Goal: Task Accomplishment & Management: Manage account settings

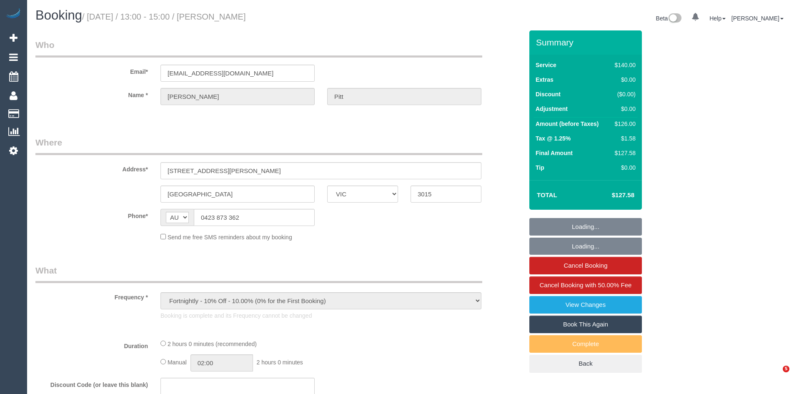
select select "VIC"
select select "object:553"
select select "string:stripe-pm_1PpI3A2GScqysDRVKIA8APAc"
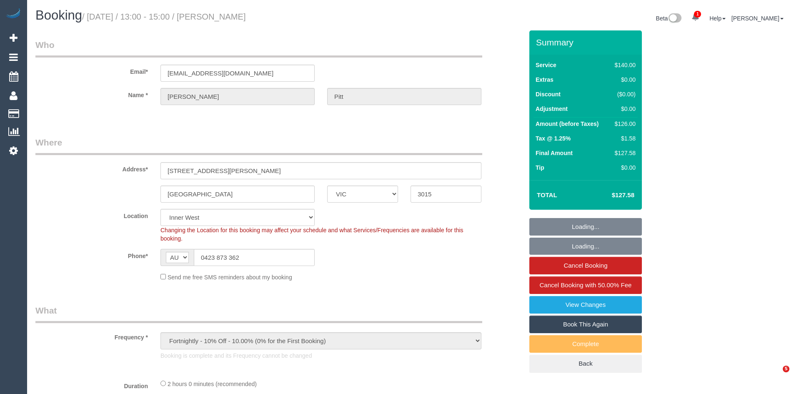
select select "number:27"
select select "number:14"
select select "number:19"
select select "number:22"
select select "number:34"
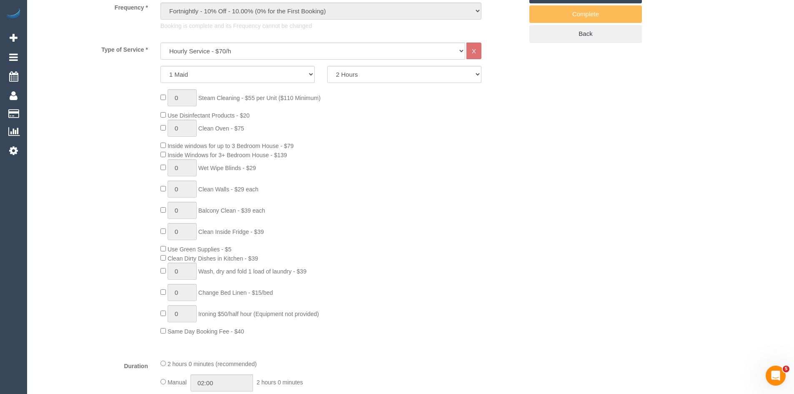
scroll to position [333, 0]
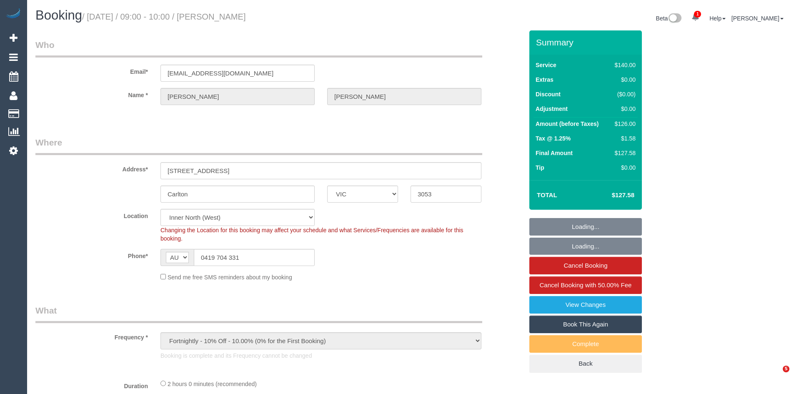
select select "VIC"
select select "object:717"
select select "number:28"
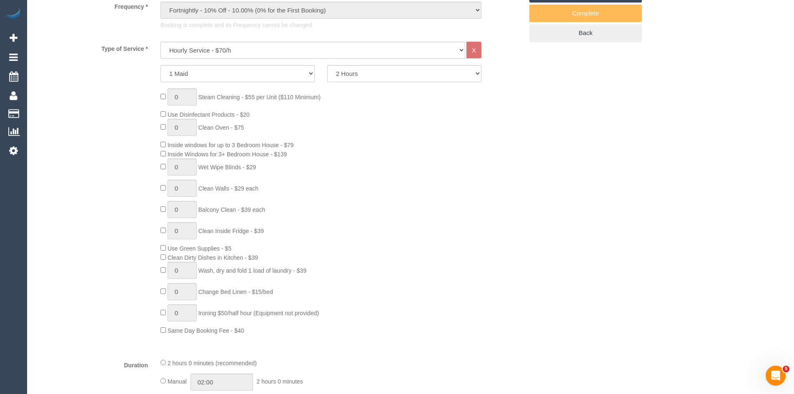
scroll to position [333, 0]
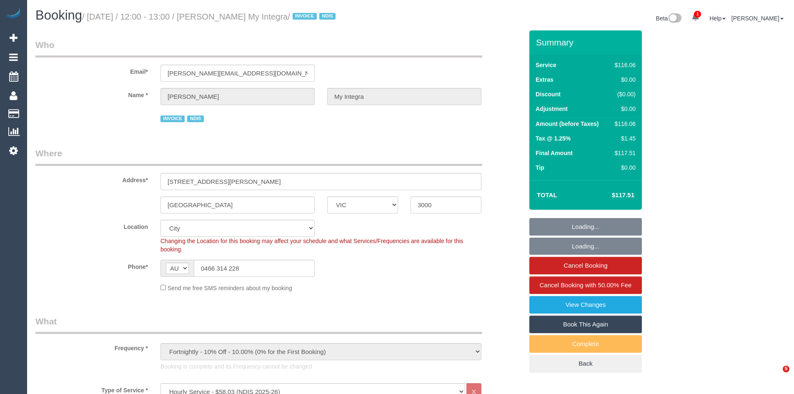
select select "VIC"
select select "number:28"
select select "number:14"
select select "number:20"
select select "number:36"
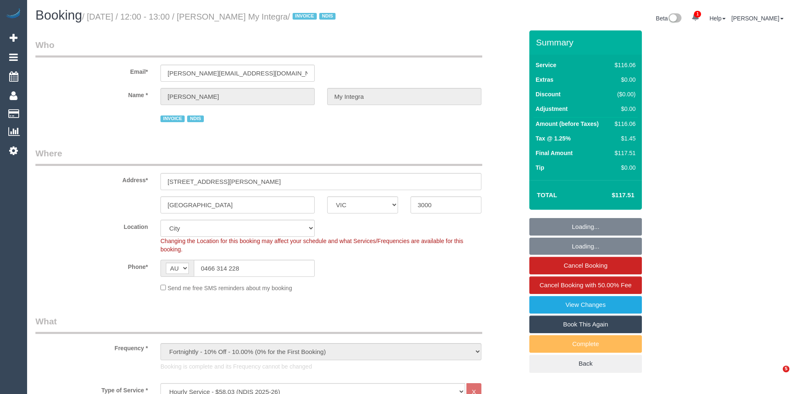
select select "number:35"
select select "number:13"
select select "object:1184"
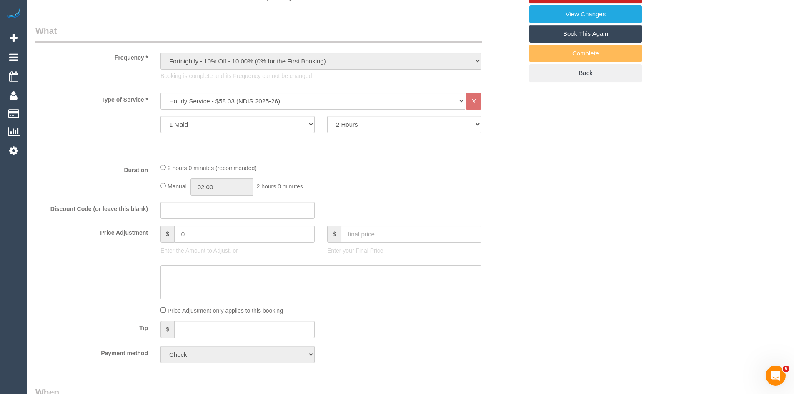
scroll to position [292, 0]
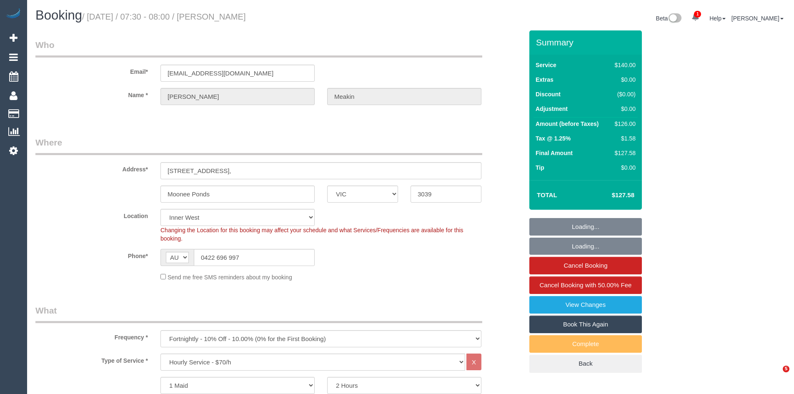
select select "VIC"
select select "number:27"
select select "number:14"
select select "number:19"
select select "number:36"
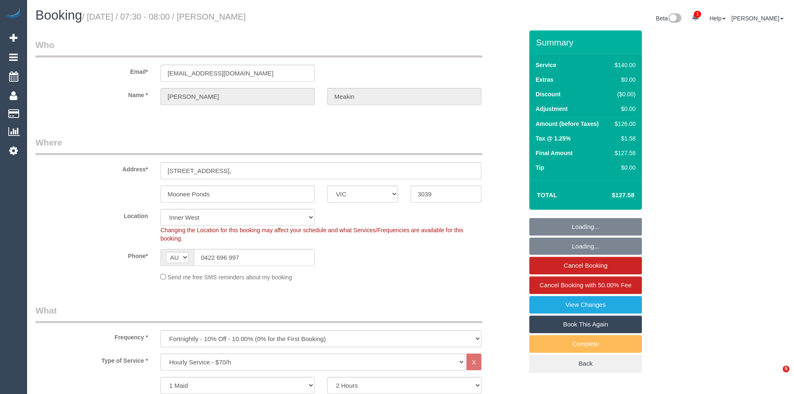
select select "number:34"
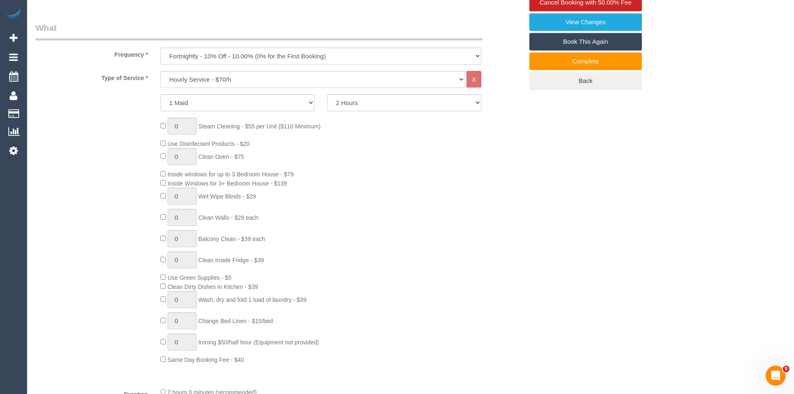
scroll to position [292, 0]
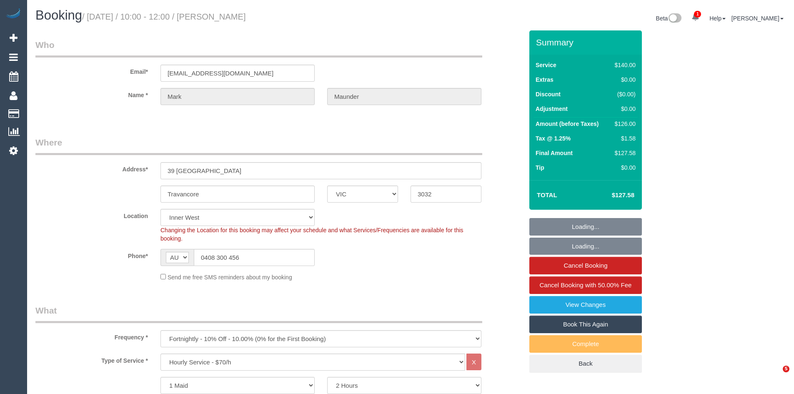
select select "VIC"
select select "number:27"
select select "number:14"
select select "number:19"
select select "number:22"
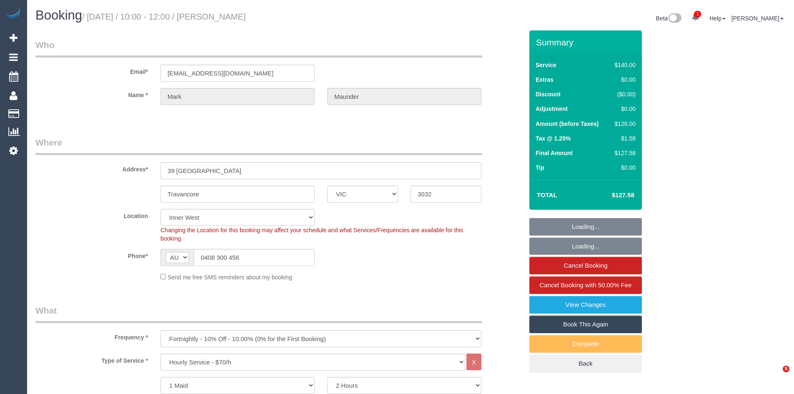
select select "number:26"
select select "object:858"
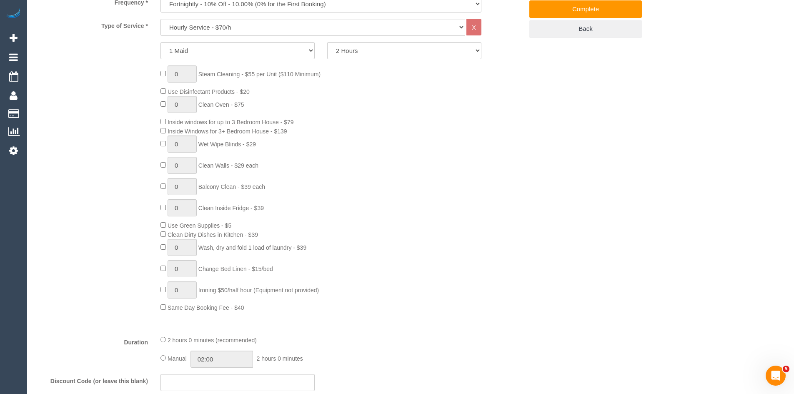
scroll to position [333, 0]
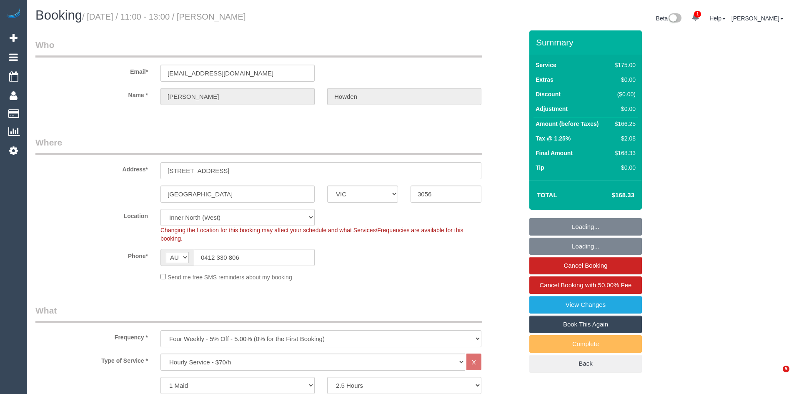
select select "VIC"
select select "150"
select select "number:27"
select select "number:14"
select select "number:19"
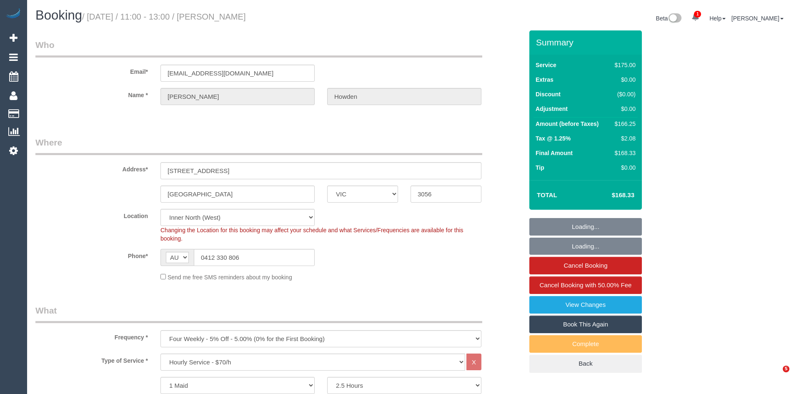
select select "number:36"
select select "number:35"
select select "number:12"
select select "object:897"
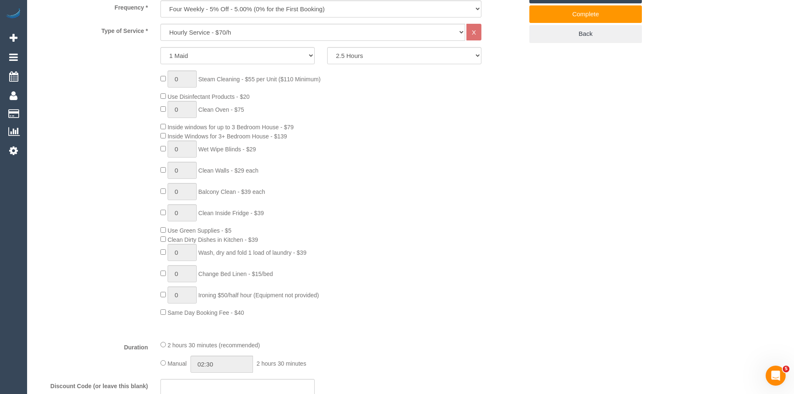
scroll to position [333, 0]
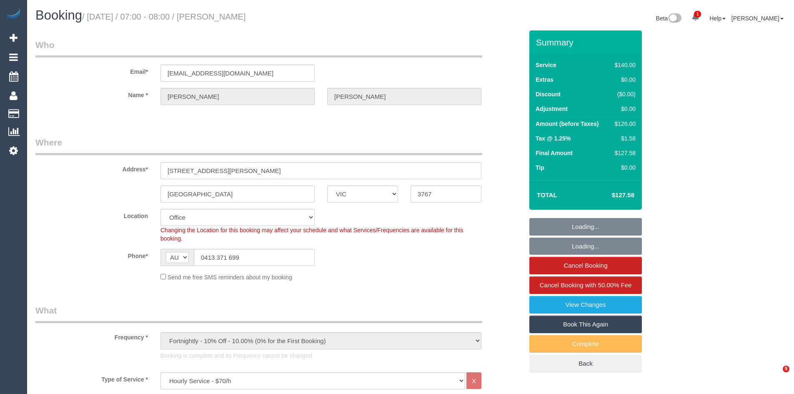
select select "VIC"
select select "object:721"
select select "number:29"
select select "number:16"
select select "number:18"
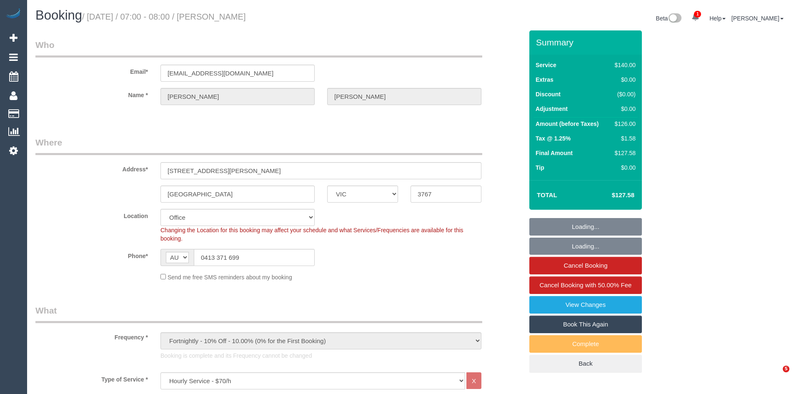
select select "number:25"
select select "number:35"
select select "number:12"
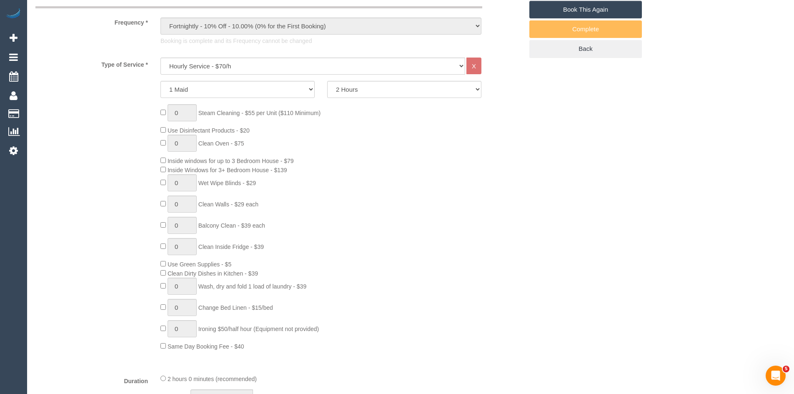
scroll to position [333, 0]
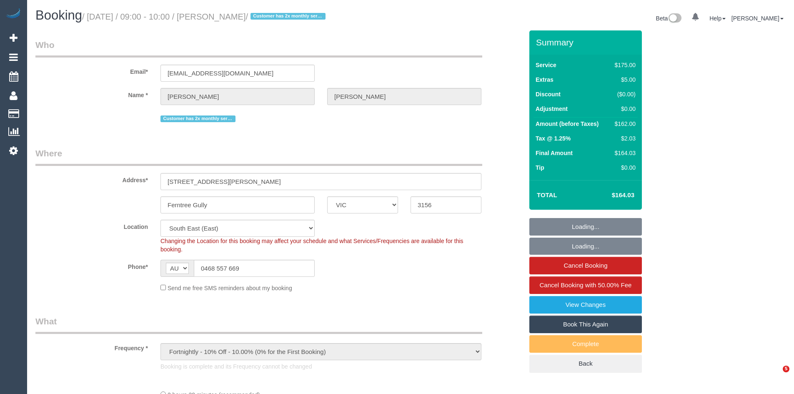
select select "VIC"
select select "object:1428"
select select "150"
select select "number:27"
select select "number:14"
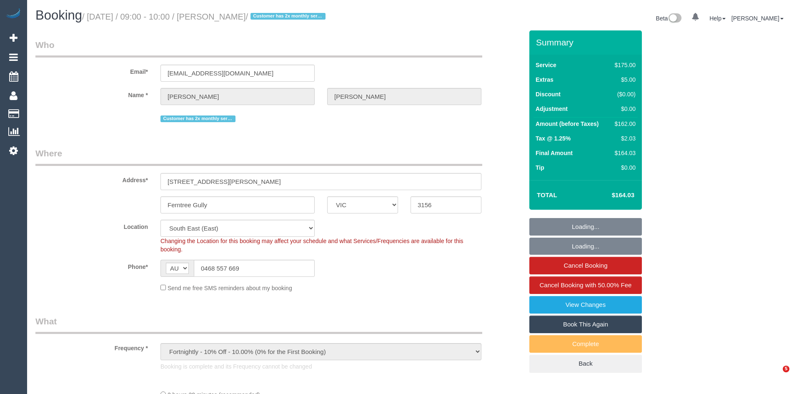
select select "number:18"
select select "number:22"
select select "number:12"
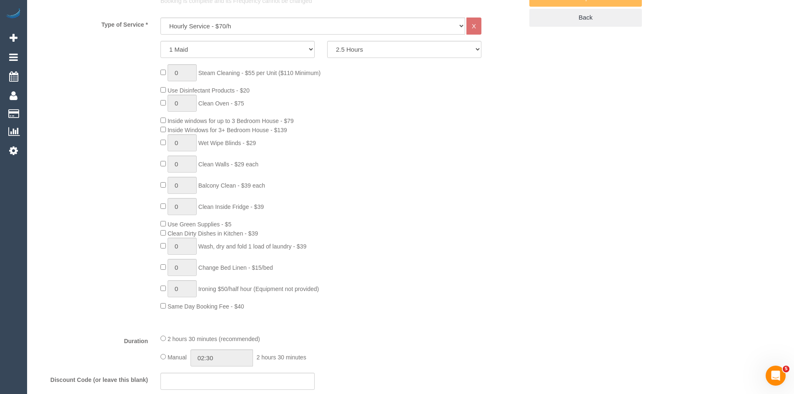
scroll to position [375, 0]
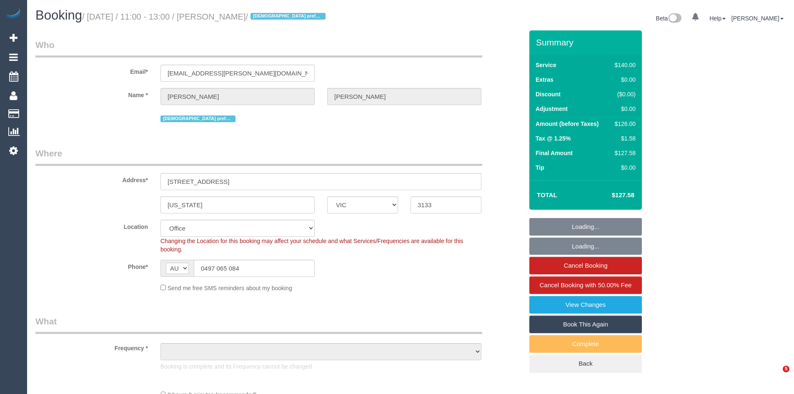
select select "VIC"
select select "string:stripe-pm_1NapUY2GScqysDRVava4DZrZ"
select select "object:726"
select select "number:27"
select select "number:15"
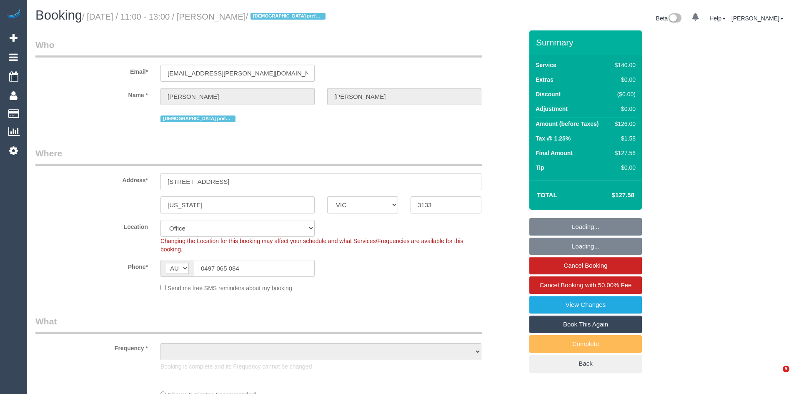
select select "number:19"
select select "number:22"
select select "number:26"
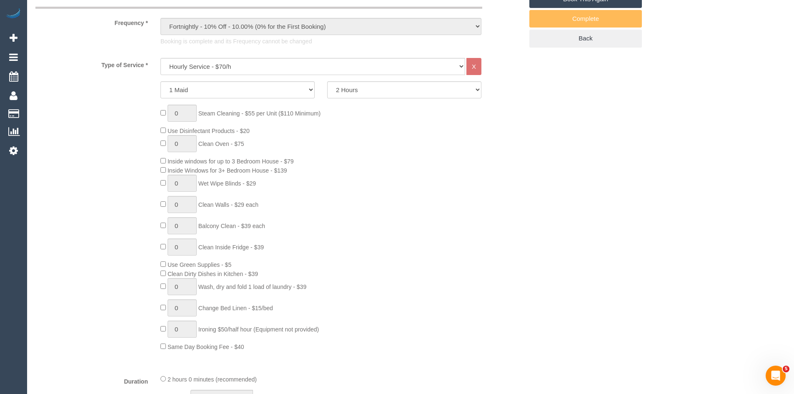
scroll to position [333, 0]
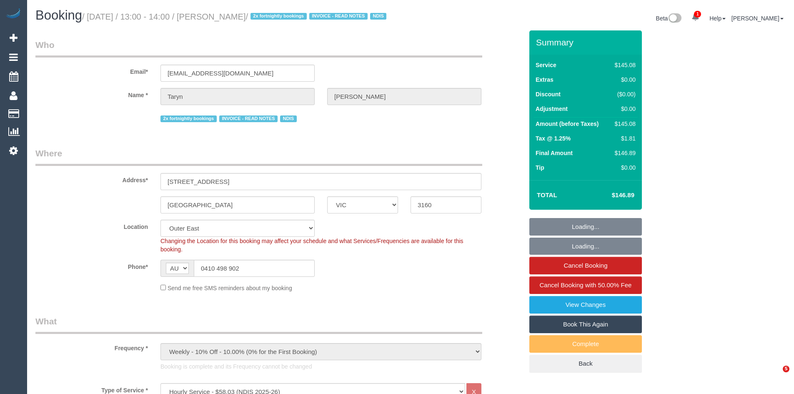
select select "VIC"
select select "150"
select select "string:check"
select select "number:28"
select select "number:17"
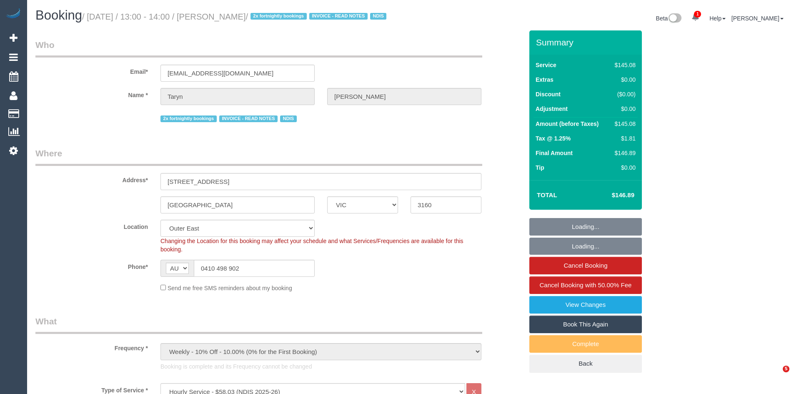
select select "number:18"
select select "number:22"
select select "number:35"
select select "number:12"
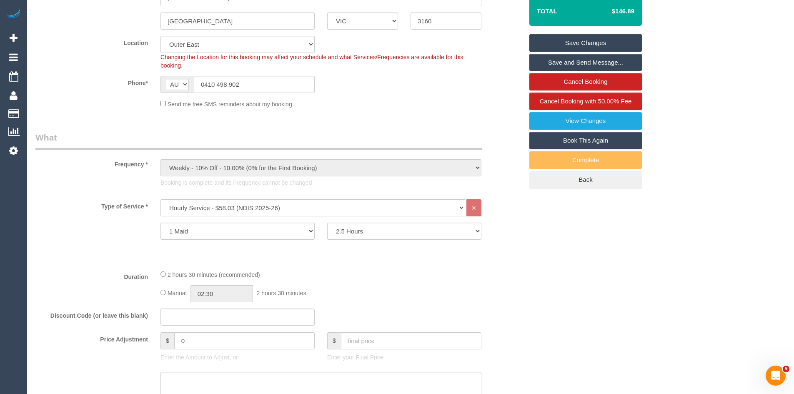
scroll to position [292, 0]
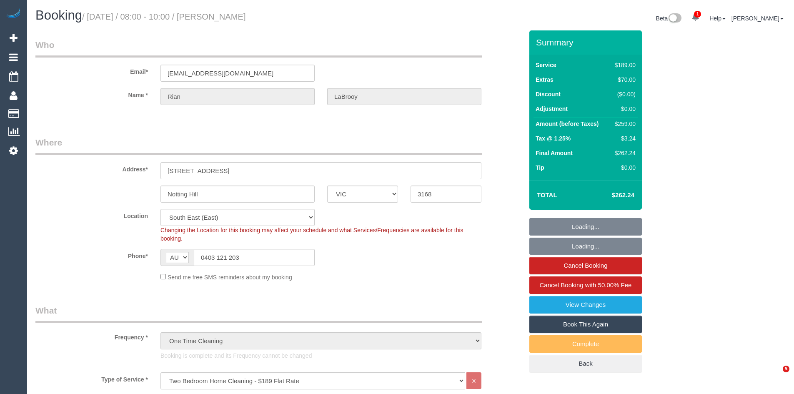
select select "VIC"
select select "number:27"
select select "number:14"
select select "number:19"
select select "number:25"
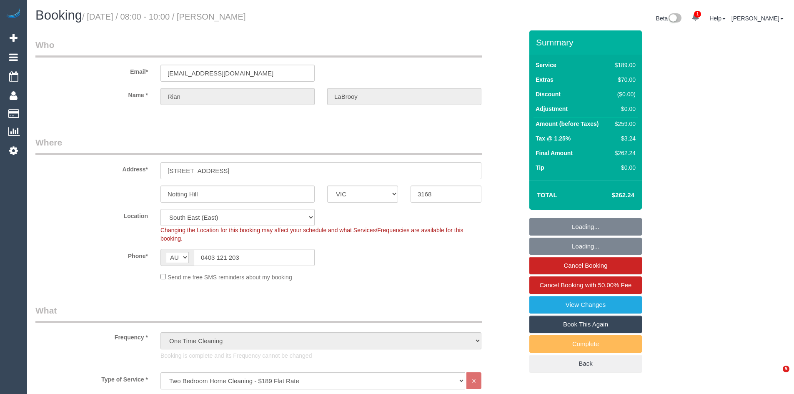
select select "number:33"
select select "number:26"
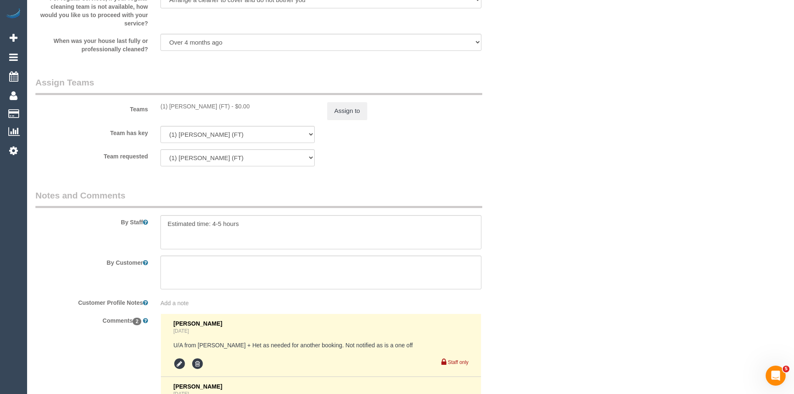
scroll to position [1292, 0]
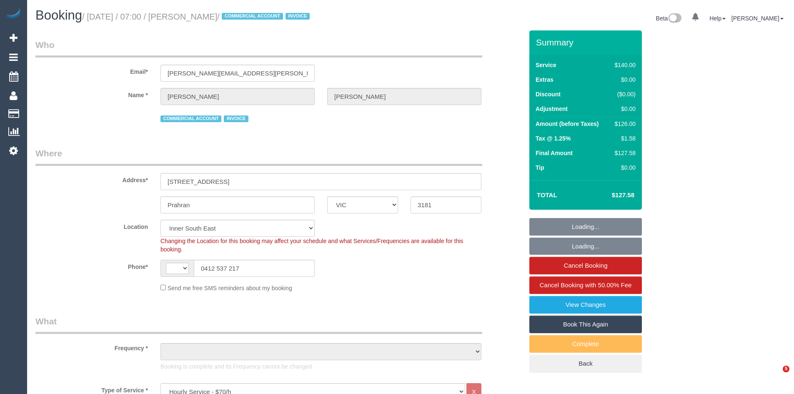
select select "VIC"
select select "string:AU"
select select "object:714"
select select "23690"
select select "number:28"
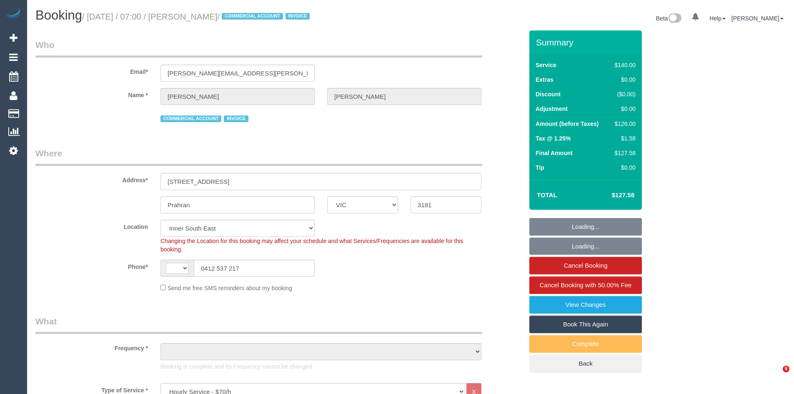
select select "number:16"
select select "number:18"
select select "number:25"
select select "number:35"
select select "number:11"
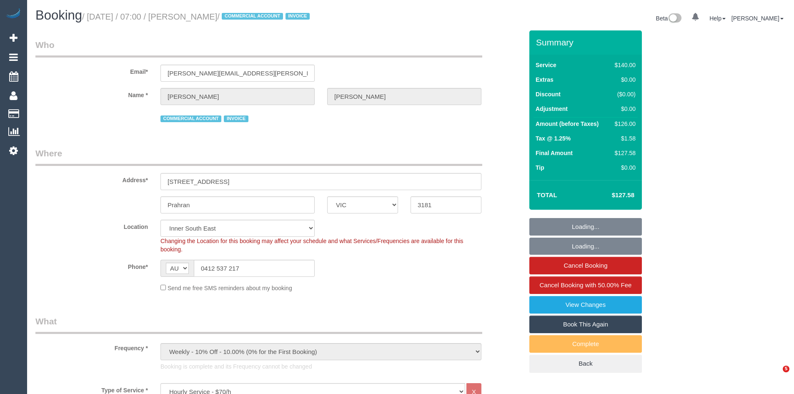
select select "object:1502"
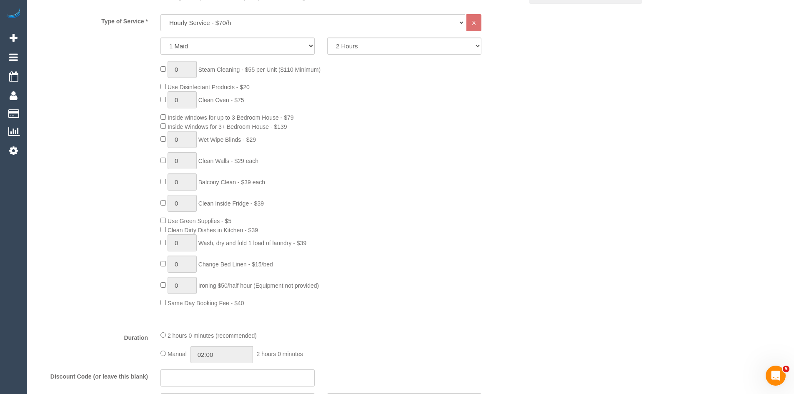
scroll to position [375, 0]
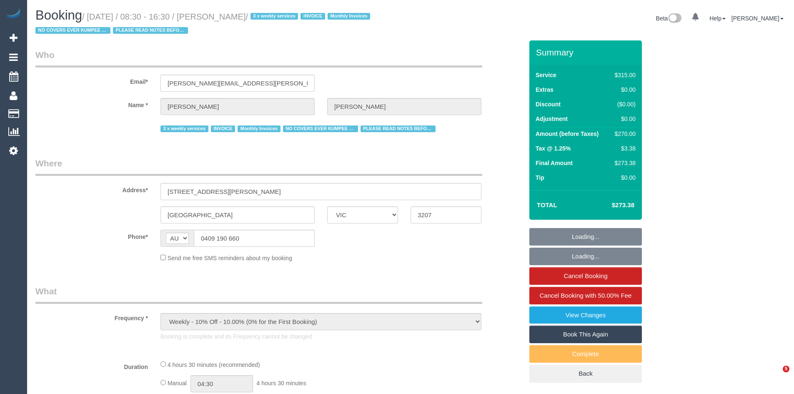
select select "VIC"
select select "number:27"
select select "number:35"
select select "object:737"
select select "23690"
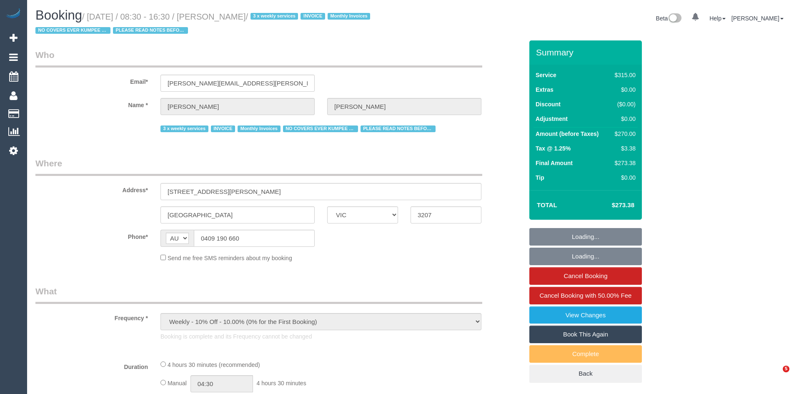
select select "270"
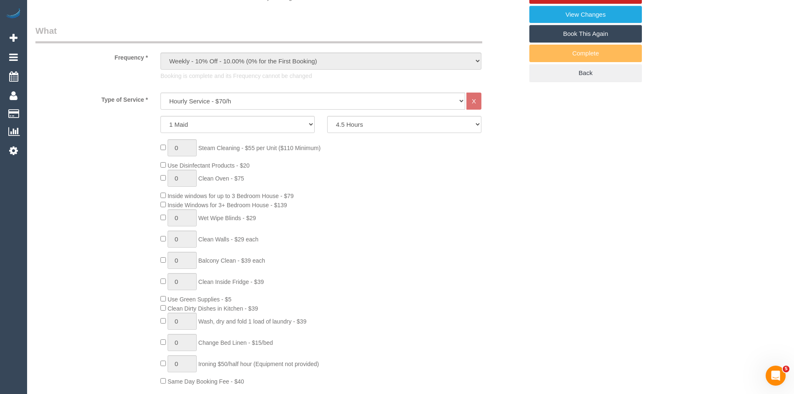
scroll to position [292, 0]
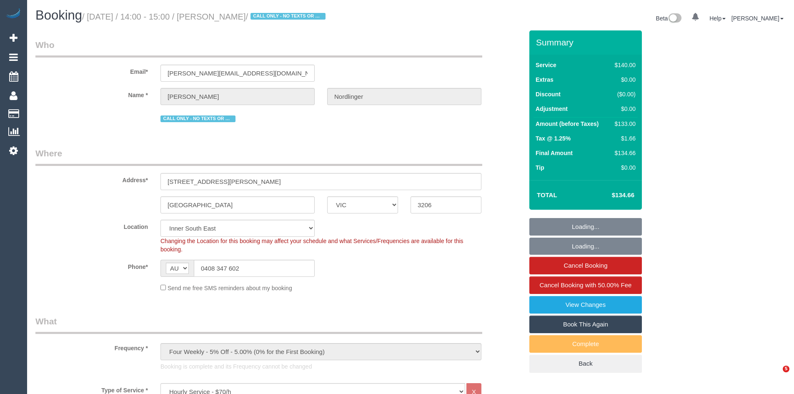
select select "VIC"
select select "number:28"
select select "number:14"
select select "number:19"
select select "number:22"
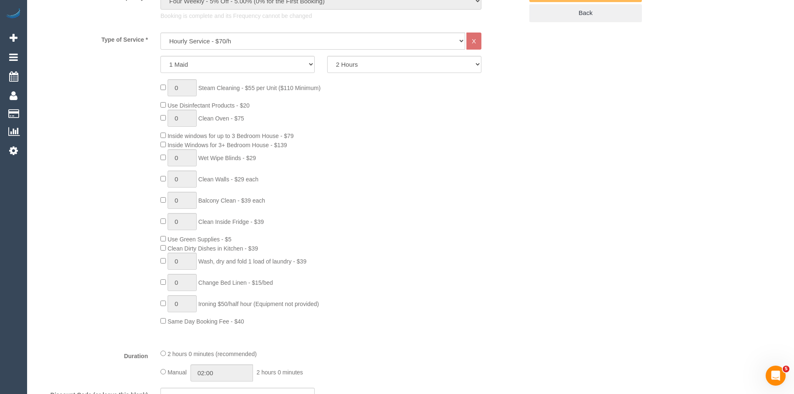
scroll to position [375, 0]
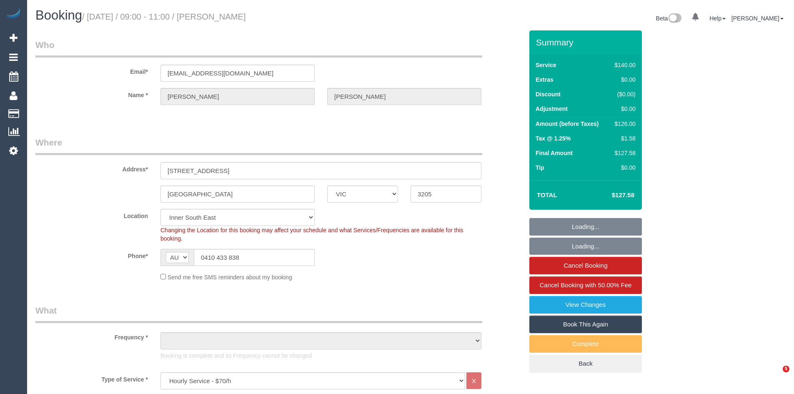
select select "VIC"
select select "object:712"
select select "string:stripe-pm_1MQiot2GScqysDRVpraxbGc9"
select select "object:1339"
select select "number:28"
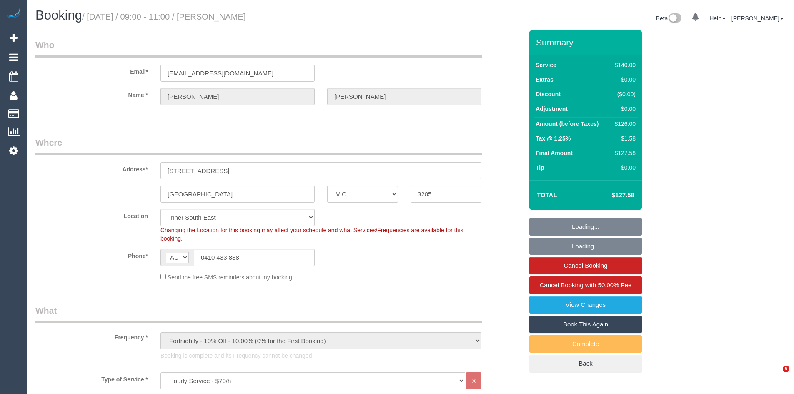
select select "number:16"
select select "number:19"
select select "number:25"
select select "number:35"
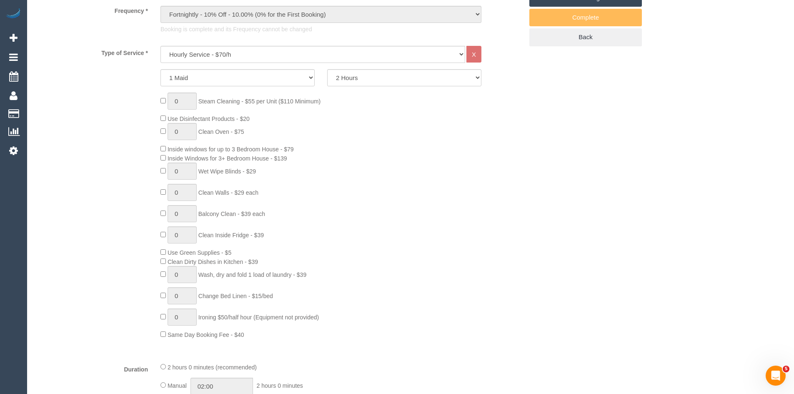
scroll to position [333, 0]
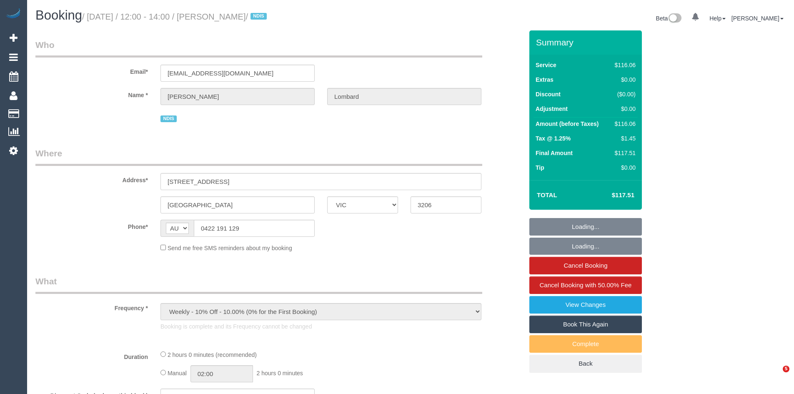
select select "VIC"
select select "object:605"
select select "number:28"
select select "number:14"
select select "number:19"
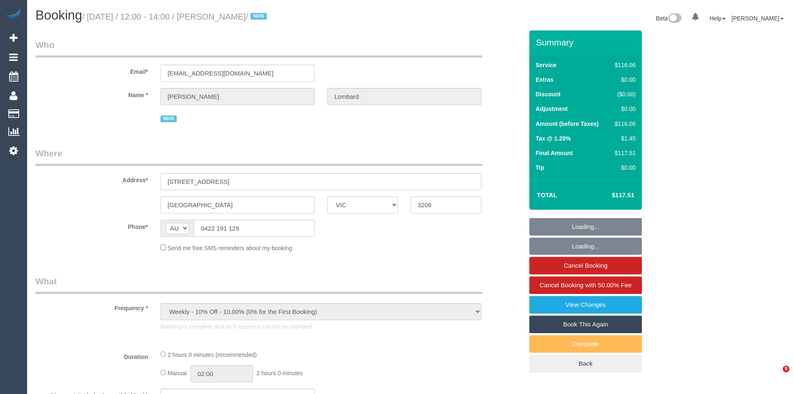
select select "number:23"
select select "number:35"
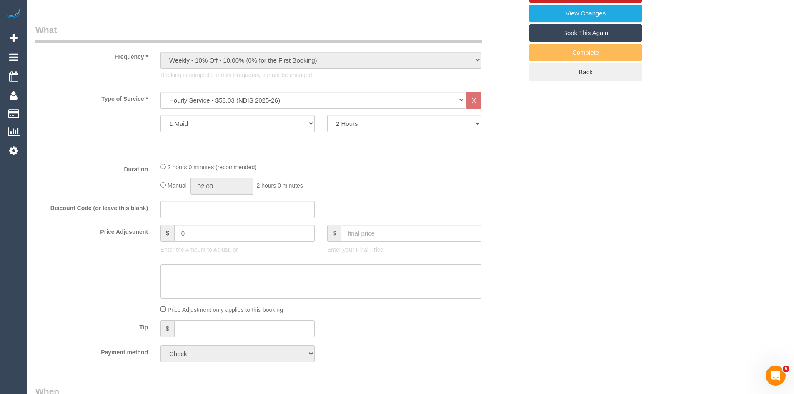
scroll to position [292, 0]
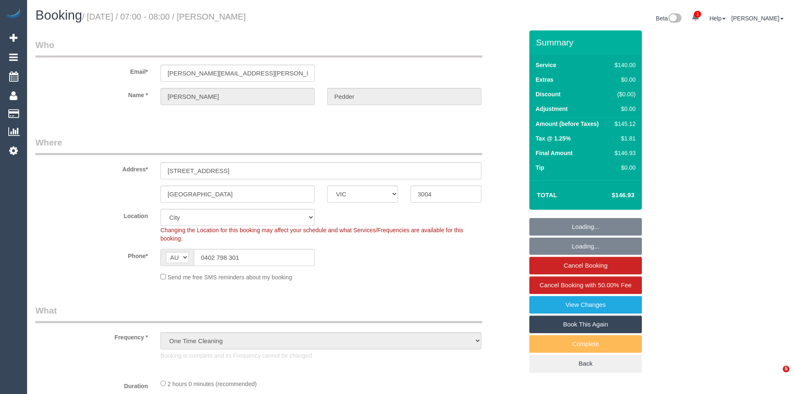
select select "VIC"
select select "string:stripe-pm_1SDcRi2GScqysDRVuDs53ujk"
select select "object:738"
select select "number:28"
select select "number:14"
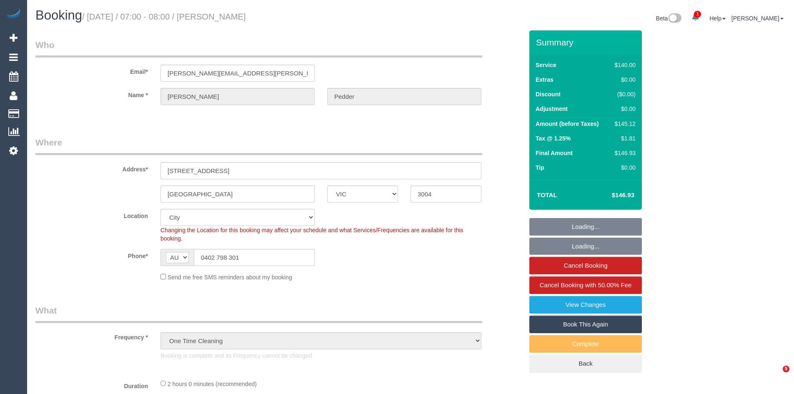
select select "number:19"
select select "number:36"
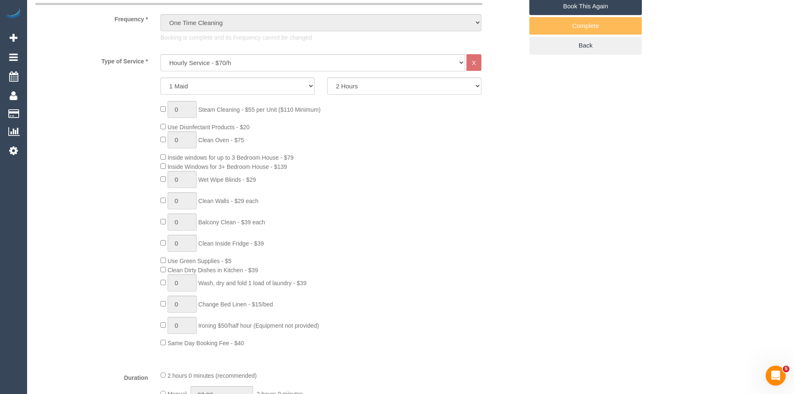
scroll to position [333, 0]
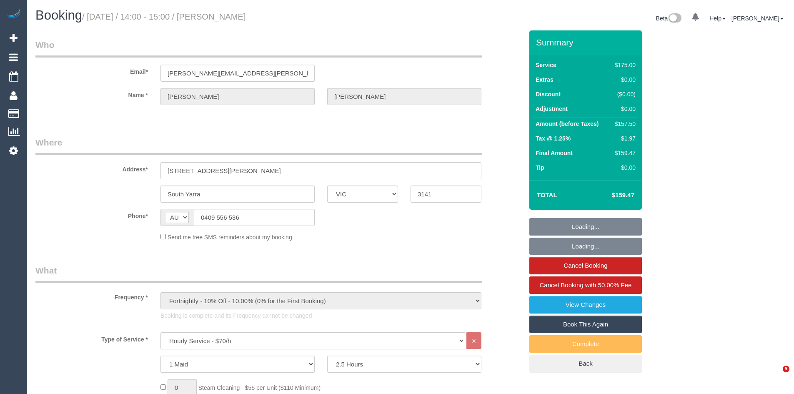
select select "VIC"
select select "150"
select select "23690"
select select "number:32"
select select "number:35"
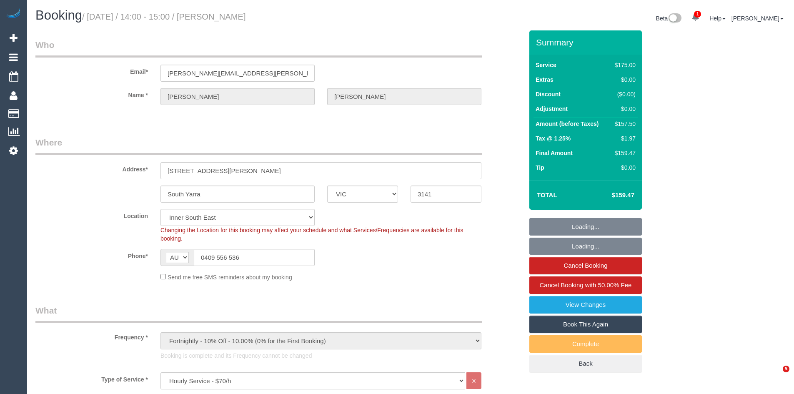
select select "object:1525"
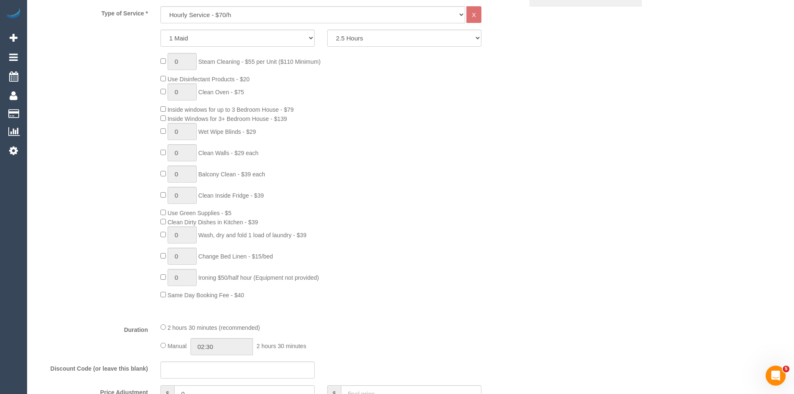
scroll to position [375, 0]
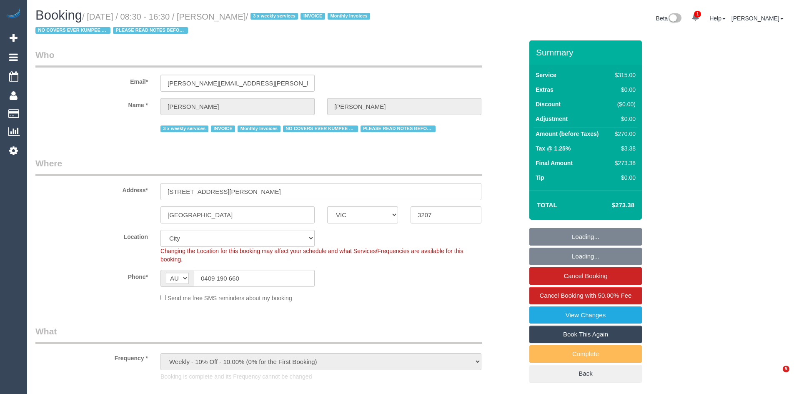
select select "VIC"
select select "object:1310"
select select "23690"
select select "270"
select select "number:27"
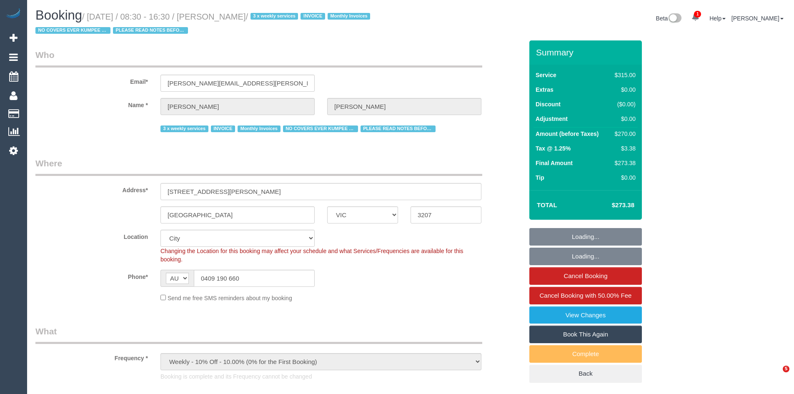
select select "number:35"
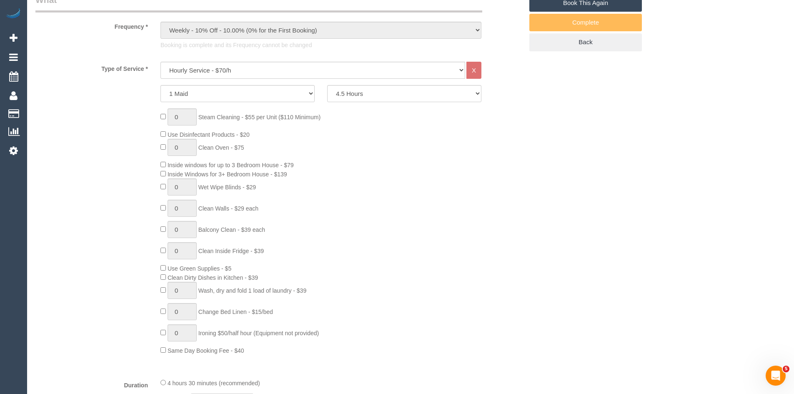
scroll to position [333, 0]
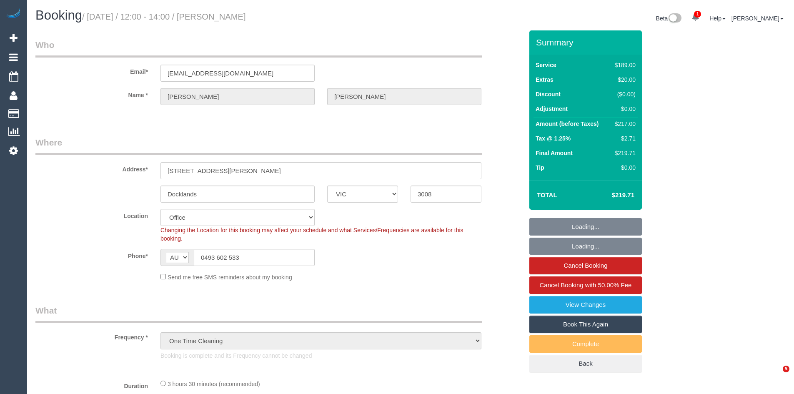
select select "VIC"
select select "object:720"
select select "string:stripe-pm_1OvSXU2GScqysDRVdpivaOyO"
select select "number:27"
select select "number:14"
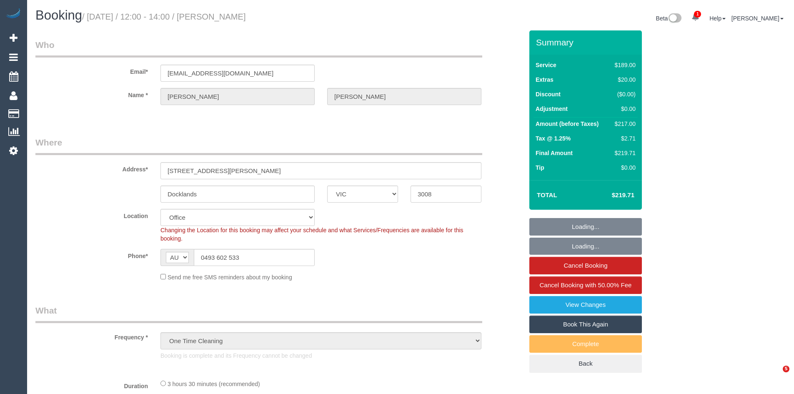
select select "number:20"
select select "number:25"
select select "number:34"
select select "number:12"
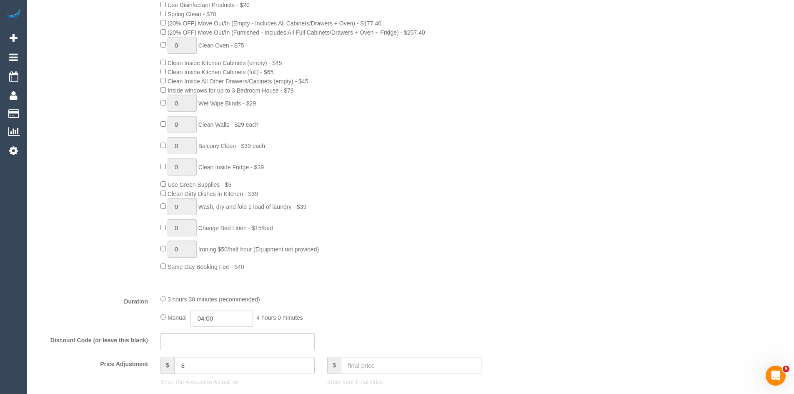
scroll to position [1208, 0]
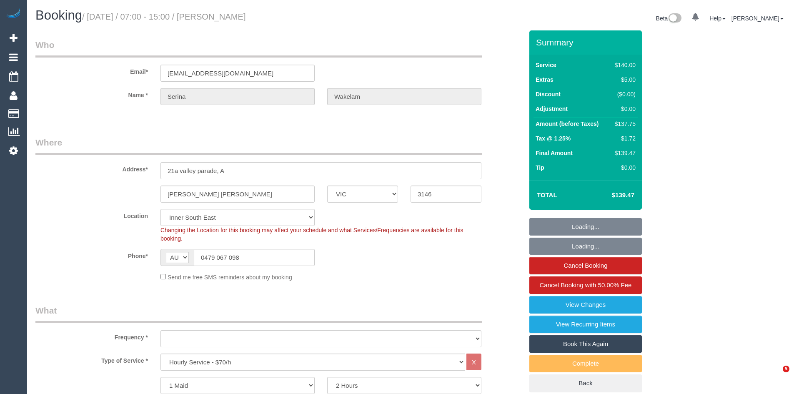
select select "VIC"
select select "number:27"
select select "number:14"
select select "number:19"
select select "number:22"
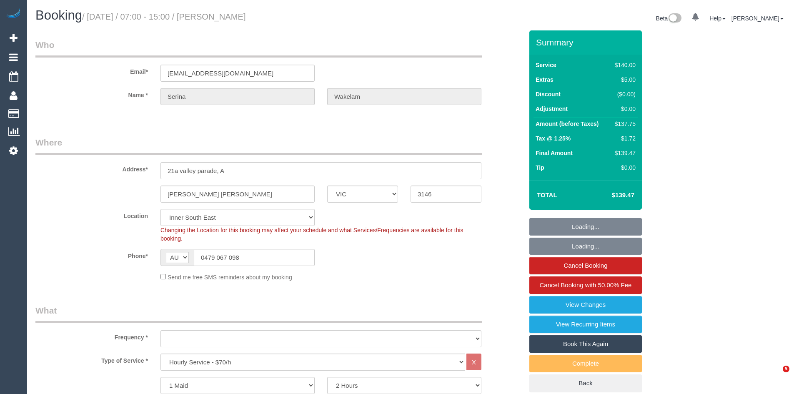
select select "number:34"
select select "number:13"
select select "object:860"
select select "string:stripe-pm_1NSVgL2GScqysDRVk1bjwdqf"
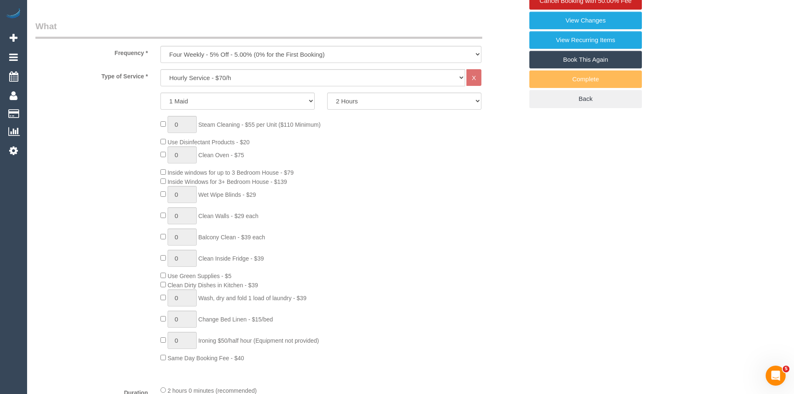
scroll to position [292, 0]
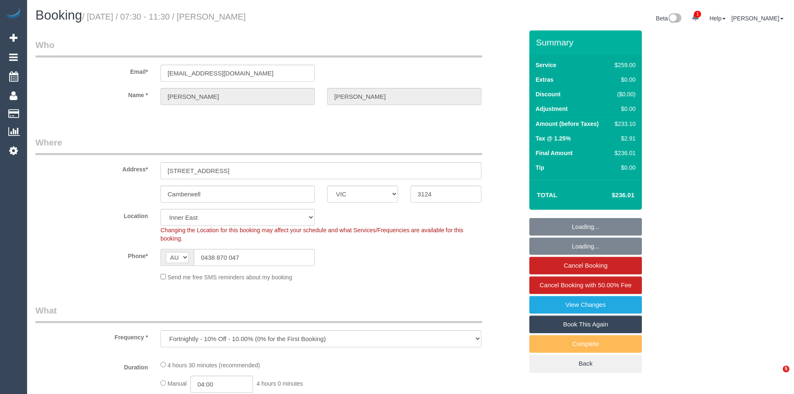
select select "VIC"
select select "number:27"
select select "number:15"
select select "number:18"
select select "number:22"
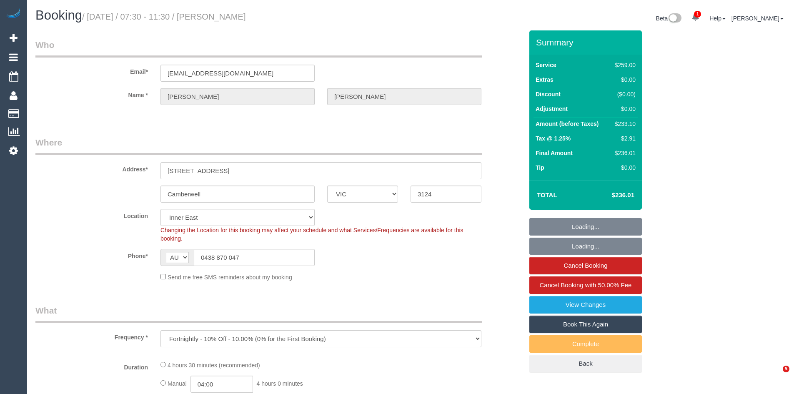
select select "number:33"
select select "number:13"
select select "object:1486"
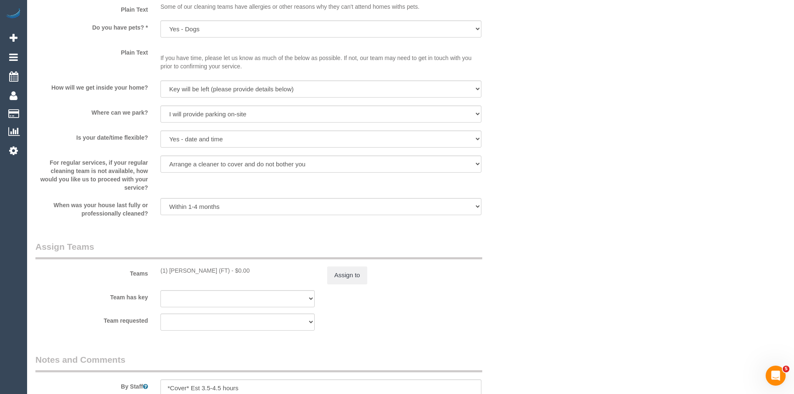
scroll to position [1333, 0]
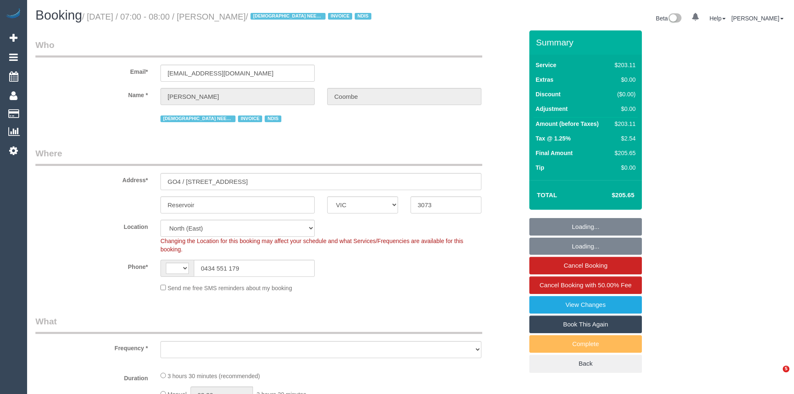
select select "VIC"
select select "number:29"
select select "number:14"
select select "number:19"
select select "number:22"
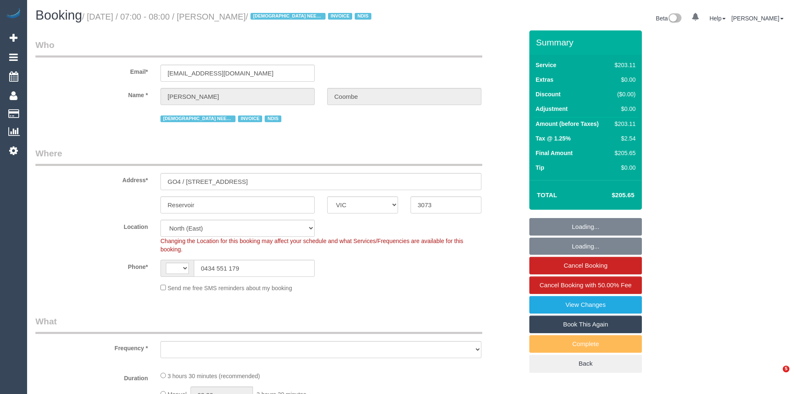
select select "number:35"
select select "string:AU"
select select "object:768"
select select "210"
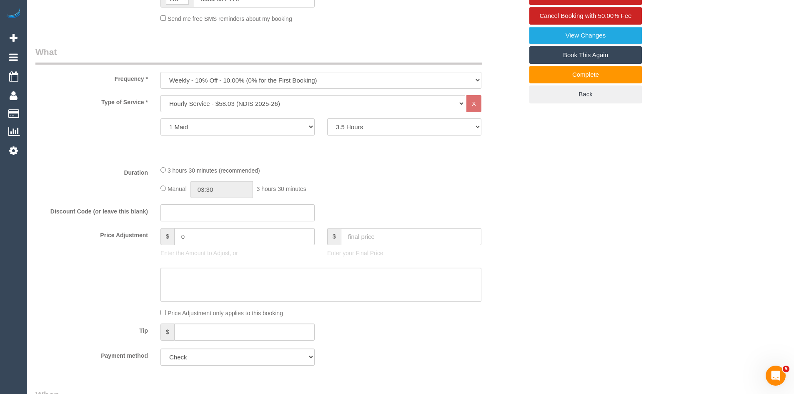
scroll to position [292, 0]
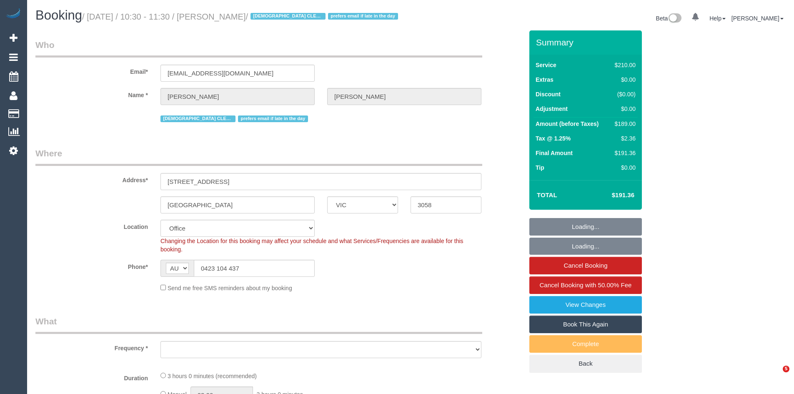
select select "VIC"
select select "object:570"
select select "180"
select select "number:29"
select select "number:34"
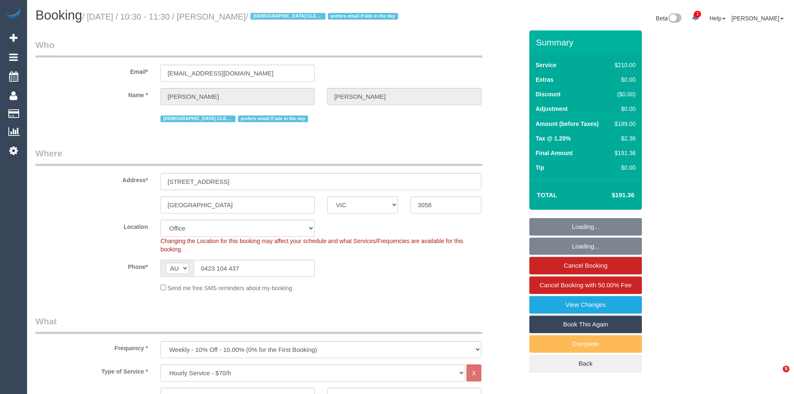
select select "object:2258"
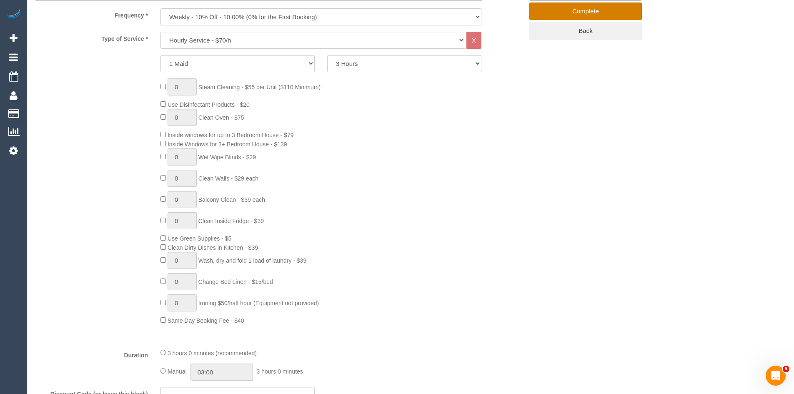
scroll to position [333, 0]
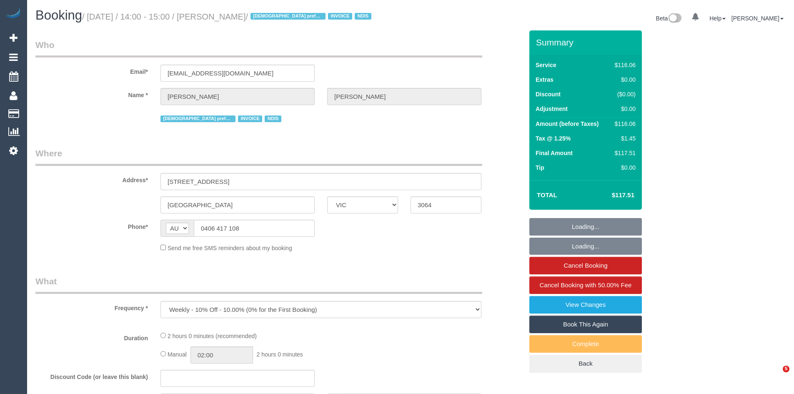
select select "VIC"
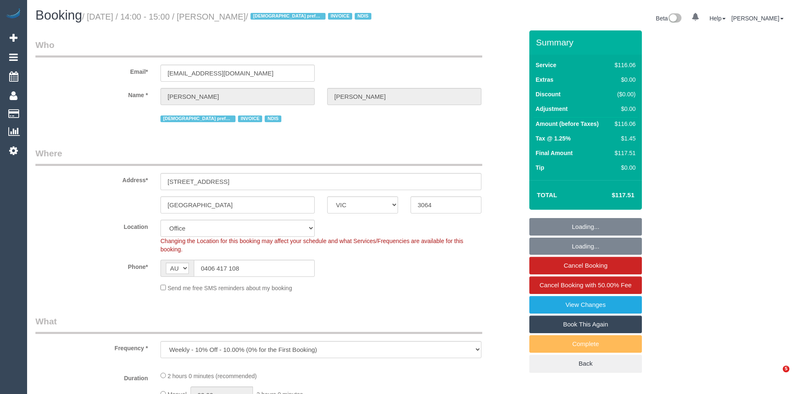
select select "object:768"
select select "number:30"
select select "number:14"
select select "number:19"
select select "number:22"
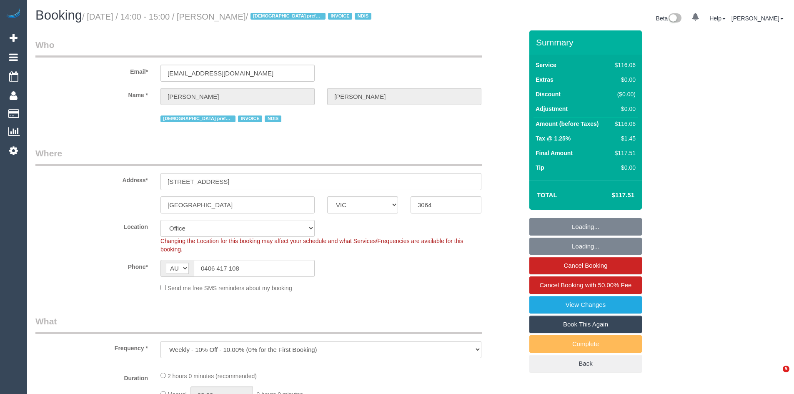
select select "number:34"
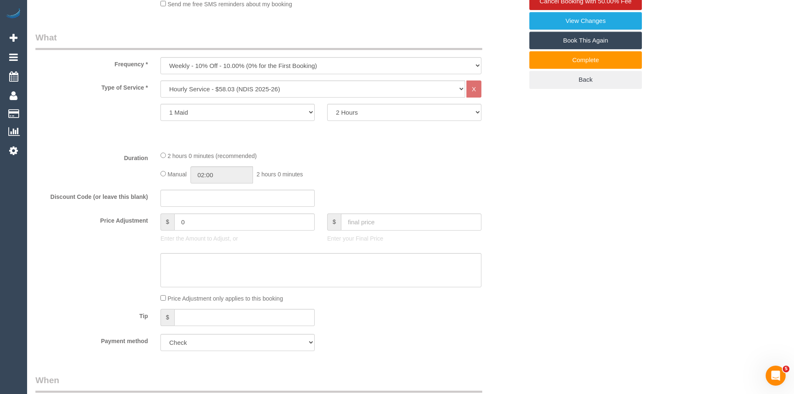
scroll to position [292, 0]
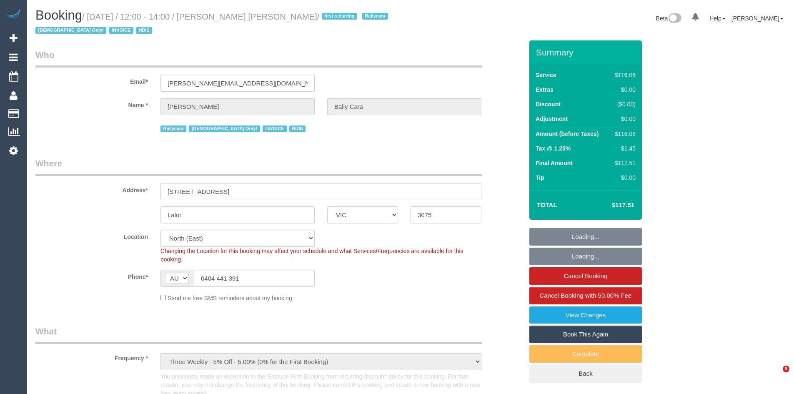
select select "VIC"
select select "object:642"
select select "number:28"
select select "number:14"
select select "number:18"
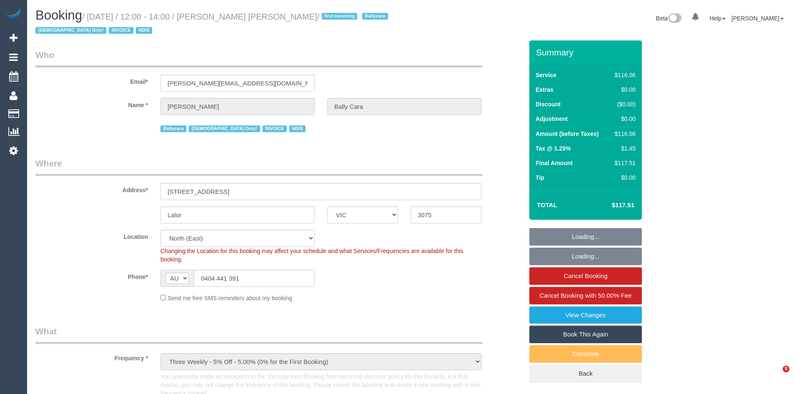
select select "number:36"
select select "number:35"
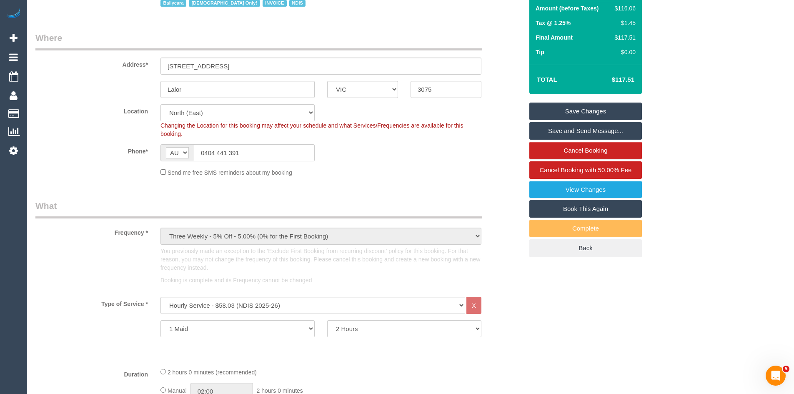
scroll to position [292, 0]
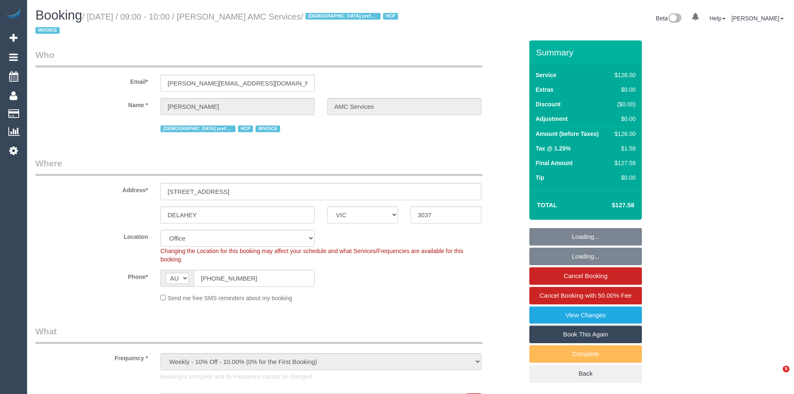
select select "VIC"
select select "120"
select select "object:844"
select select "number:28"
select select "number:14"
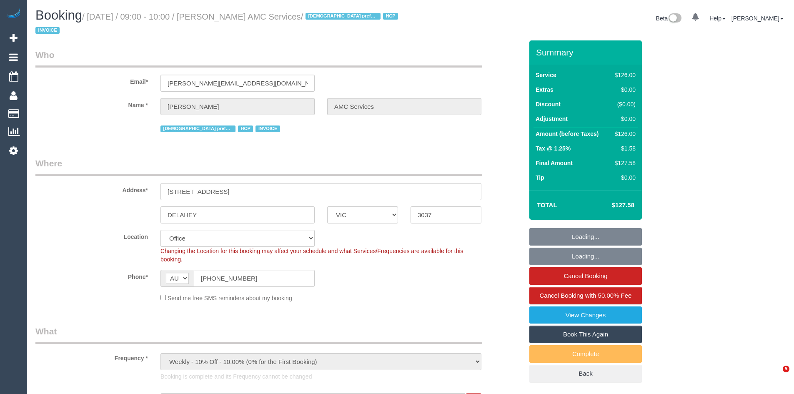
select select "number:18"
select select "number:36"
select select "number:35"
select select "number:12"
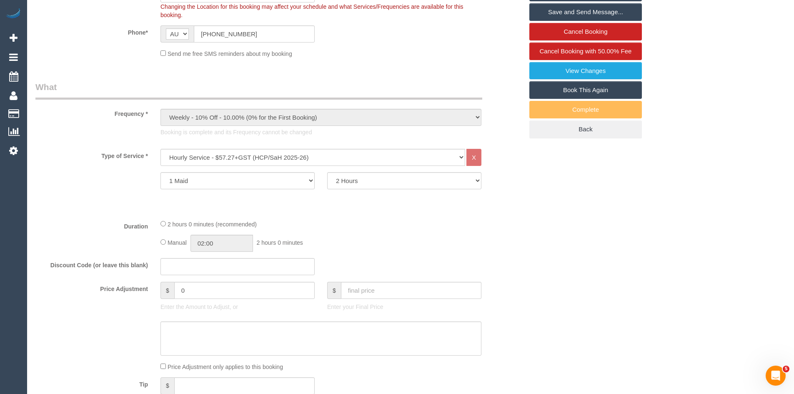
scroll to position [250, 0]
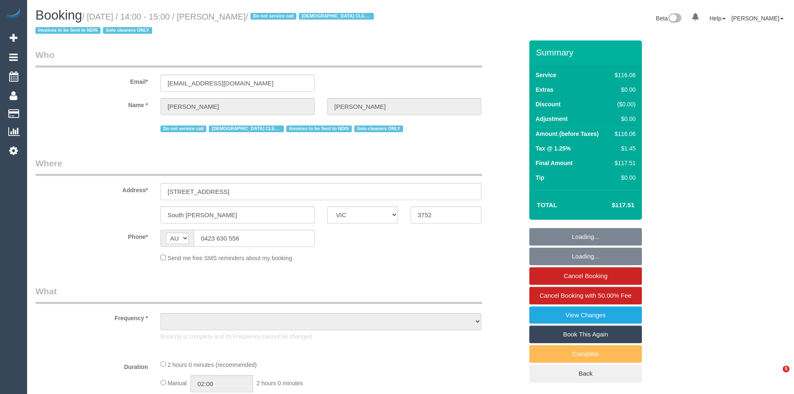
select select "VIC"
select select "object:612"
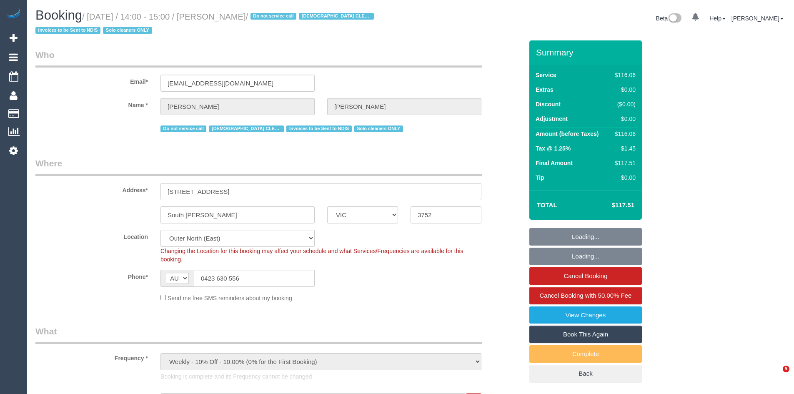
select select "number:28"
select select "number:14"
select select "number:19"
select select "number:22"
select select "number:34"
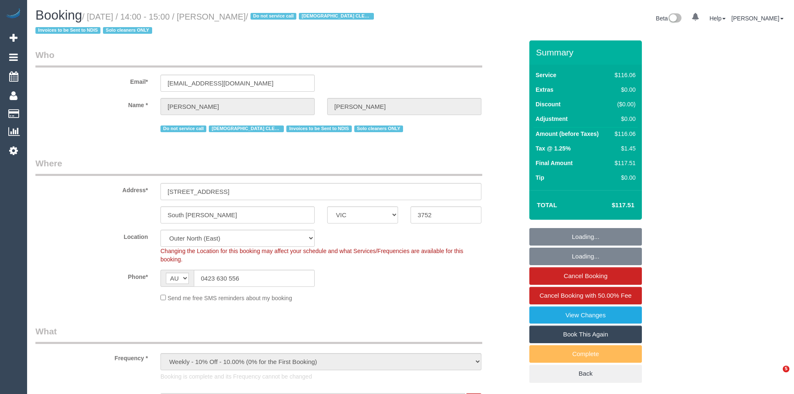
select select "object:1175"
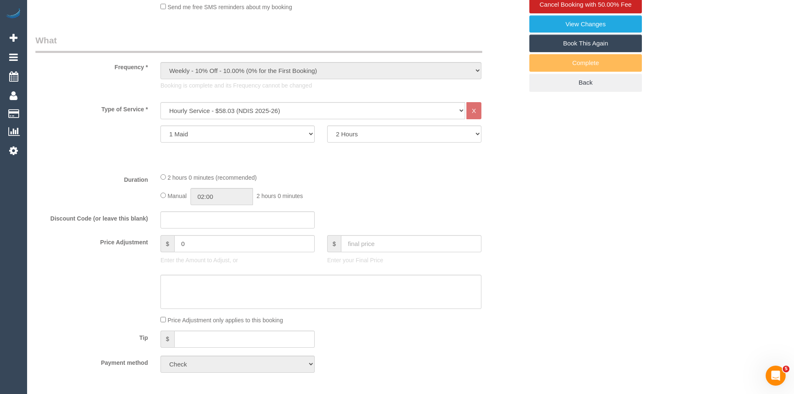
scroll to position [292, 0]
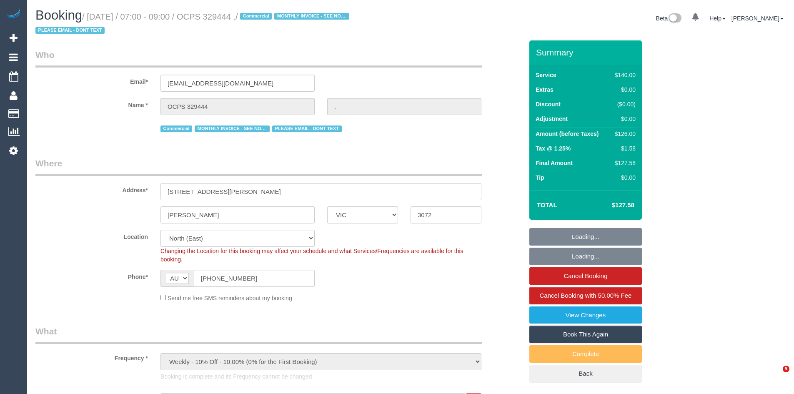
select select "VIC"
select select "number:28"
select select "object:923"
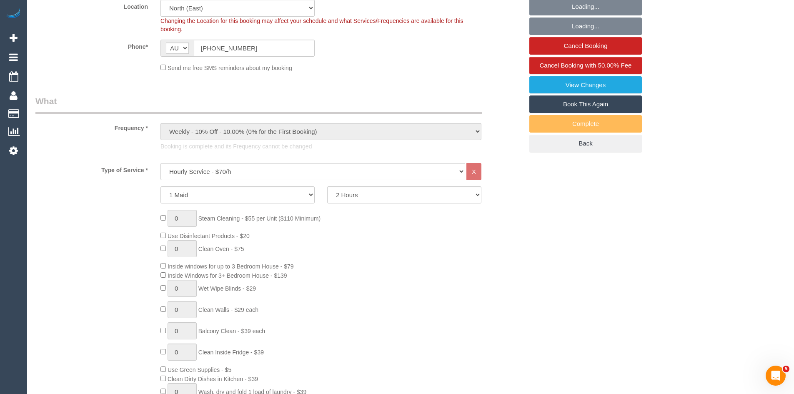
scroll to position [292, 0]
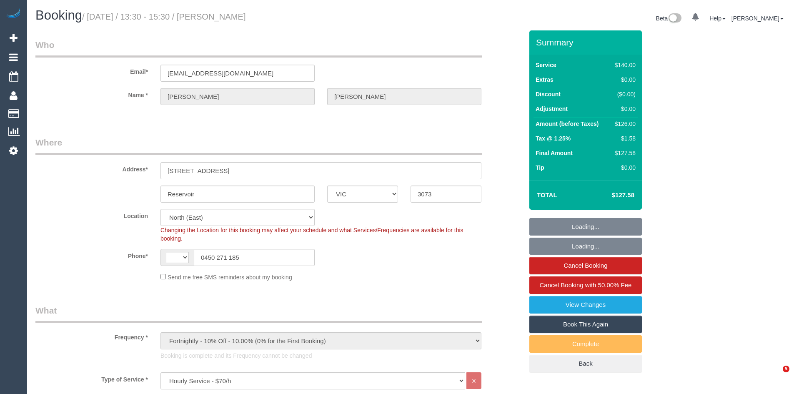
select select "VIC"
select select "string:AU"
select select "object:1505"
select select "number:28"
select select "number:16"
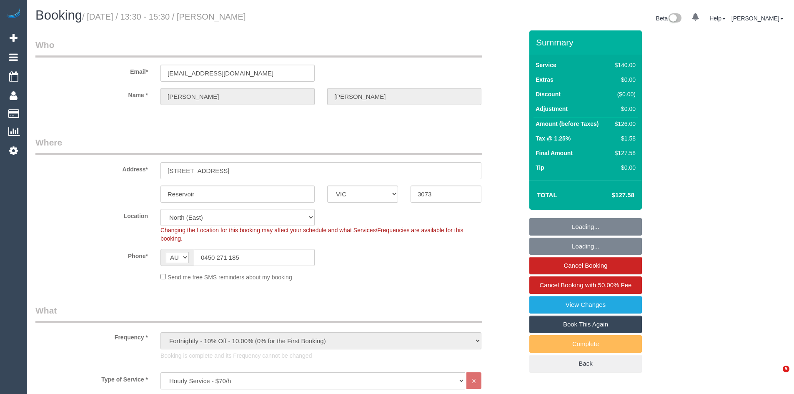
select select "number:18"
select select "number:24"
select select "number:34"
select select "number:11"
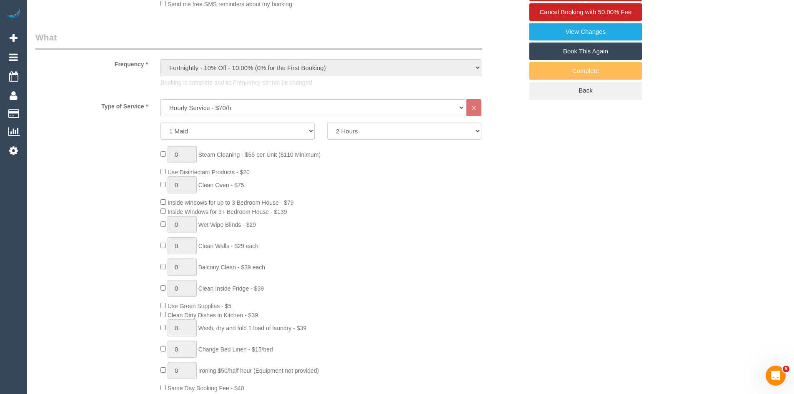
scroll to position [333, 0]
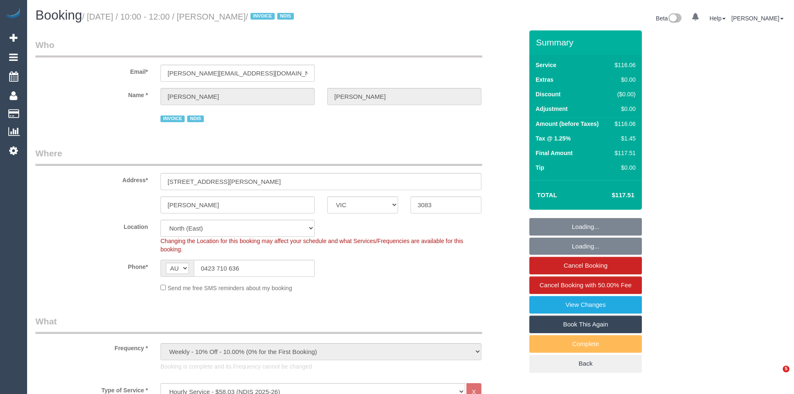
select select "VIC"
select select "object:628"
select select "number:28"
select select "number:14"
select select "number:19"
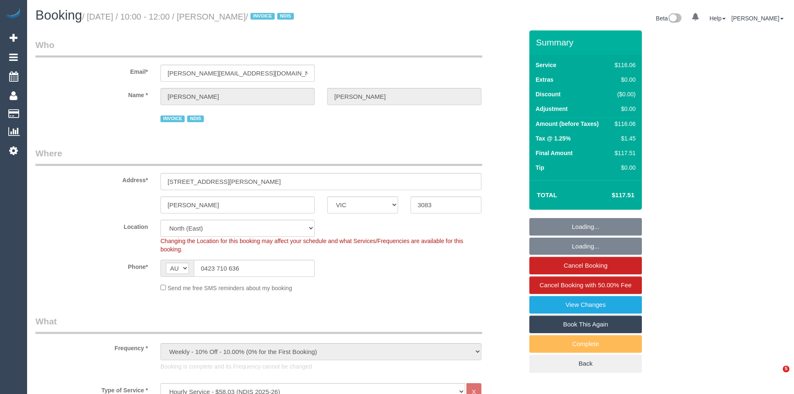
select select "number:25"
select select "number:34"
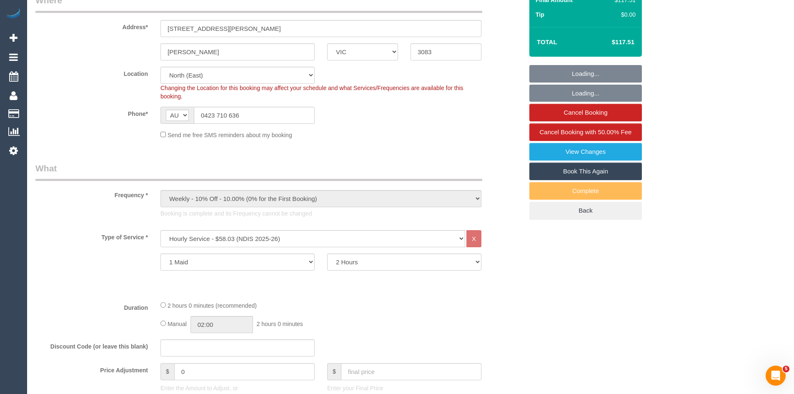
scroll to position [167, 0]
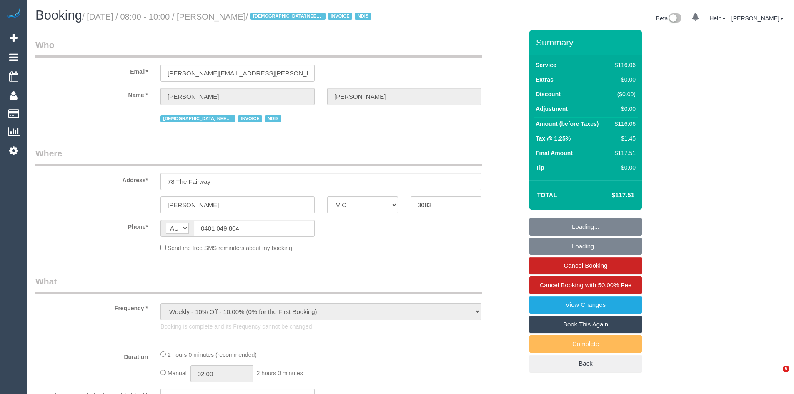
select select "VIC"
select select "number:29"
select select "number:14"
select select "number:18"
select select "number:24"
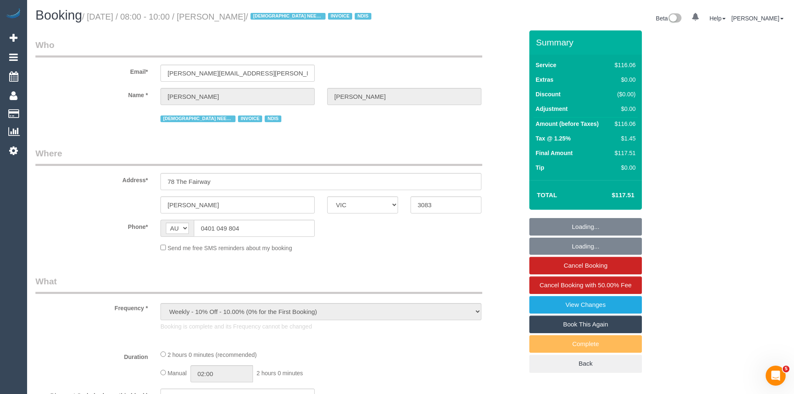
select select "number:35"
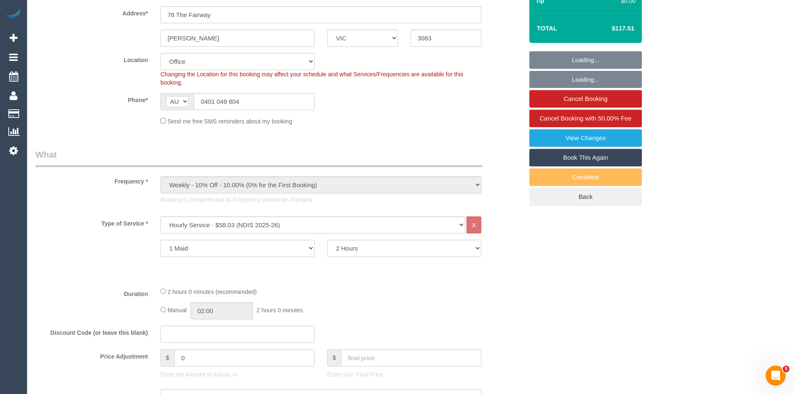
select select "object:2170"
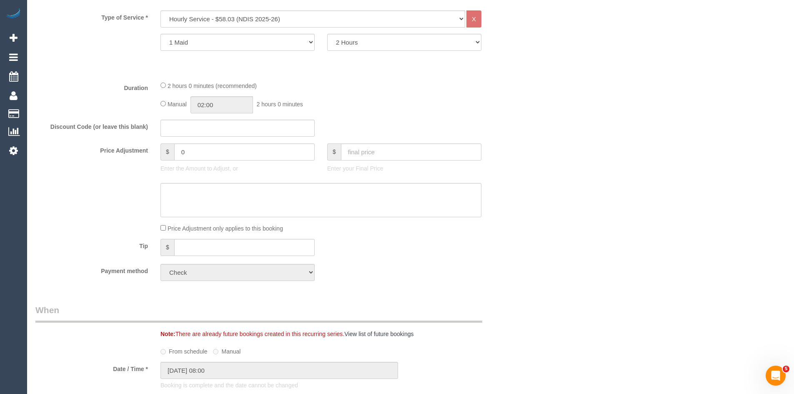
scroll to position [375, 0]
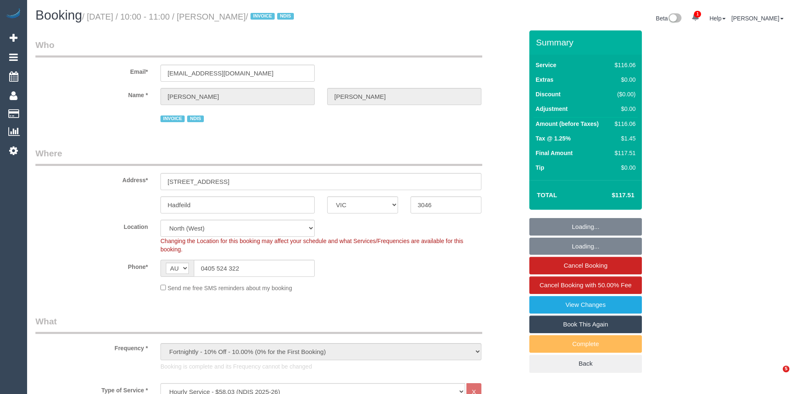
select select "VIC"
select select "number:28"
select select "number:14"
select select "number:19"
select select "number:36"
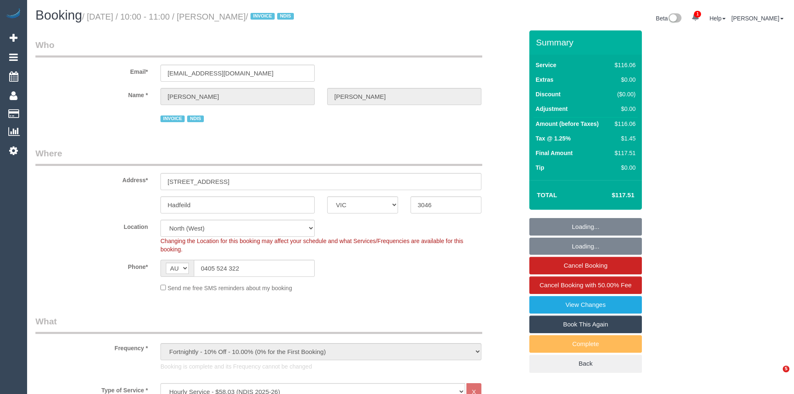
select select "number:34"
select select "number:12"
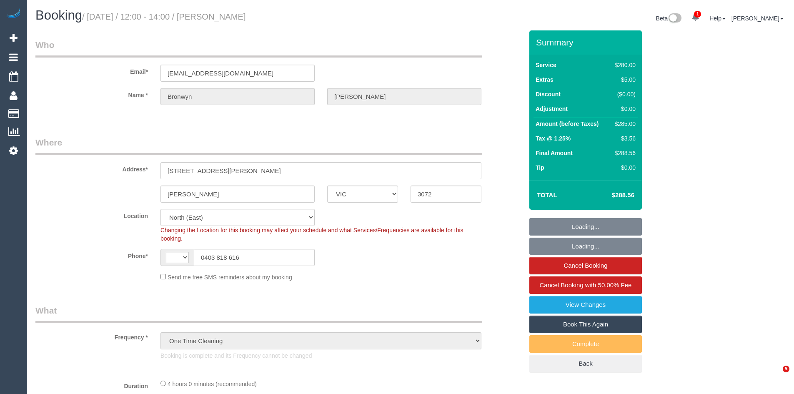
select select "VIC"
select select "object:348"
select select "string:AU"
select select "240"
select select "number:29"
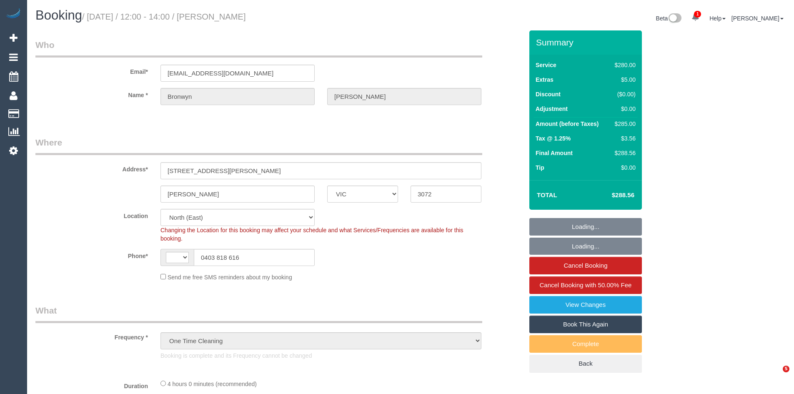
select select "number:14"
select select "number:18"
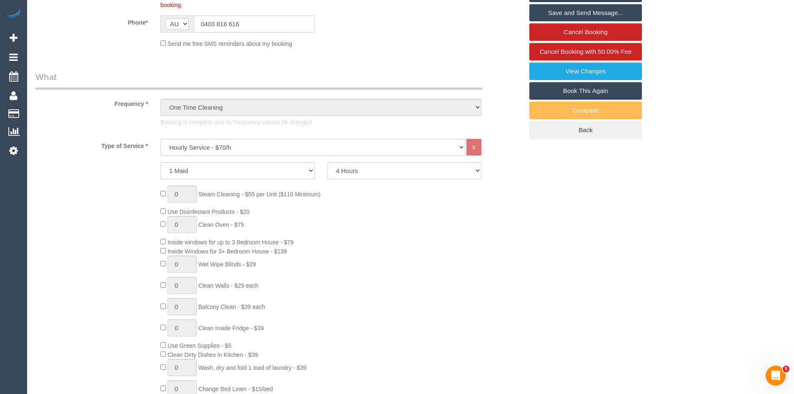
scroll to position [292, 0]
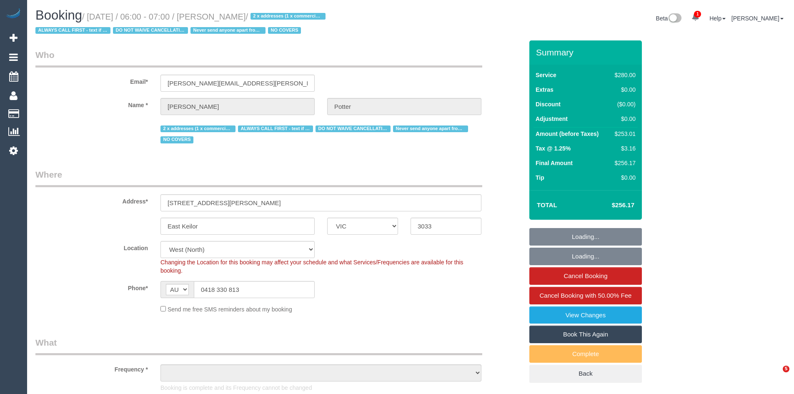
select select "VIC"
select select "2"
select select "string:check"
select select "object:1285"
select select "number:28"
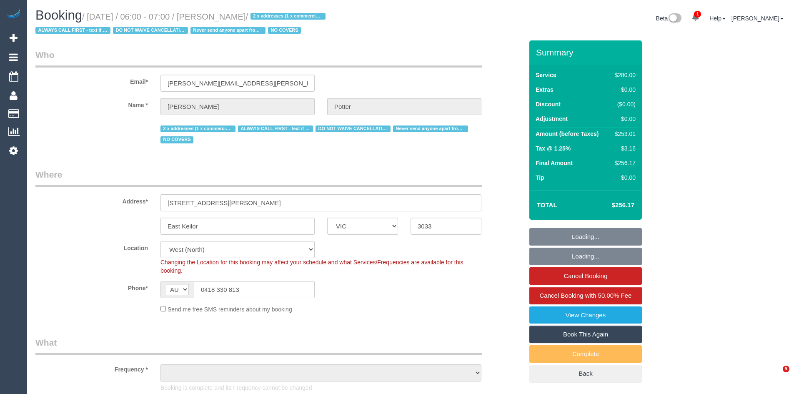
select select "number:14"
select select "number:19"
select select "number:25"
select select "number:35"
select select "object:1455"
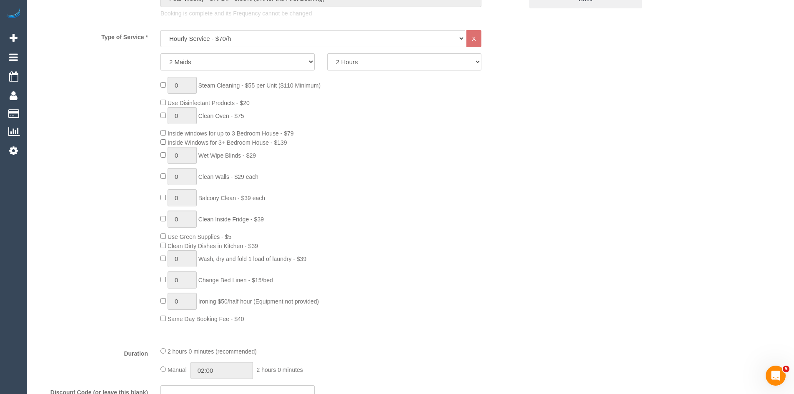
scroll to position [375, 0]
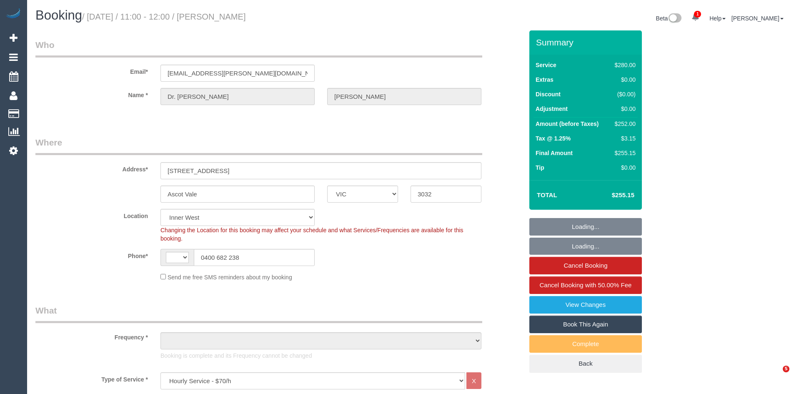
select select "VIC"
select select "240"
select select "string:AU"
select select "object:641"
select select "number:28"
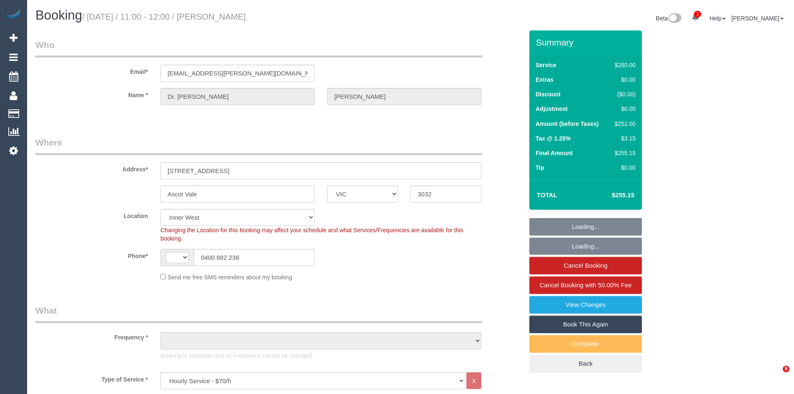
select select "number:14"
select select "number:19"
select select "number:22"
select select "number:35"
select select "number:11"
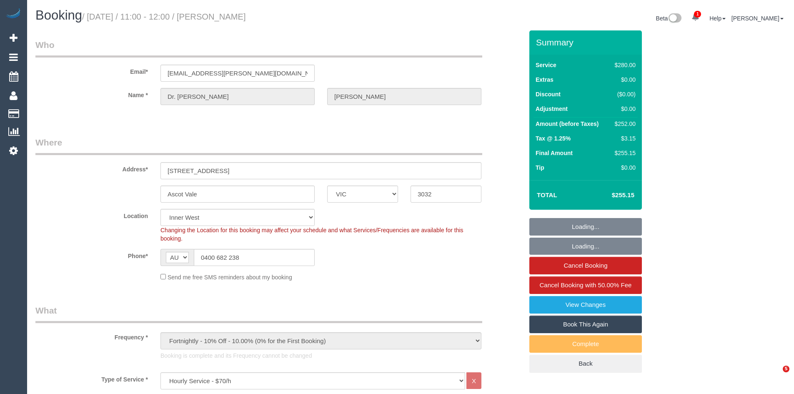
select select "object:912"
select select "23081"
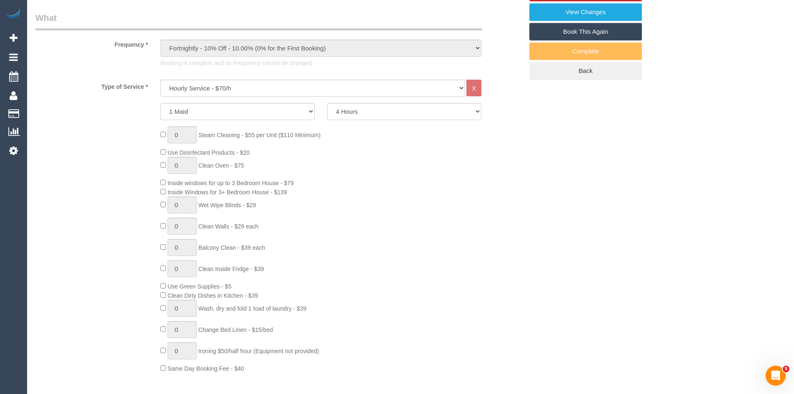
scroll to position [292, 0]
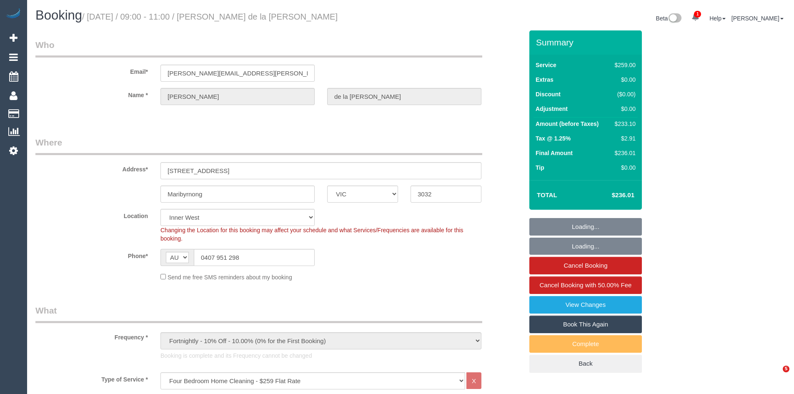
select select "VIC"
select select "string:stripe-pm_1RCF4Y2GScqysDRVi2Jhl6kx"
select select "number:27"
select select "number:14"
select select "number:19"
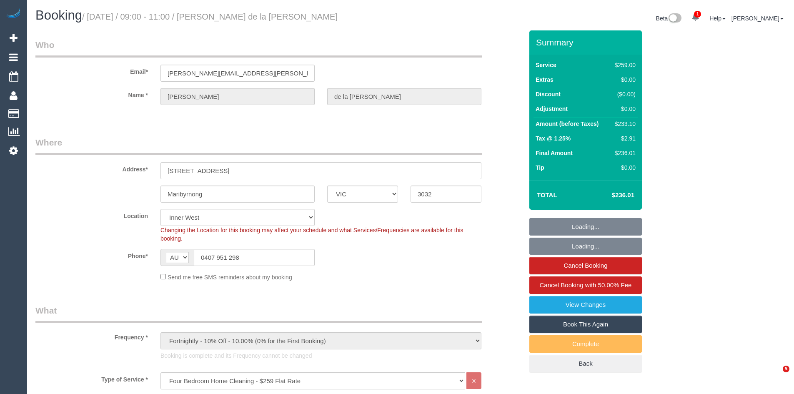
select select "number:24"
select select "number:13"
select select "object:815"
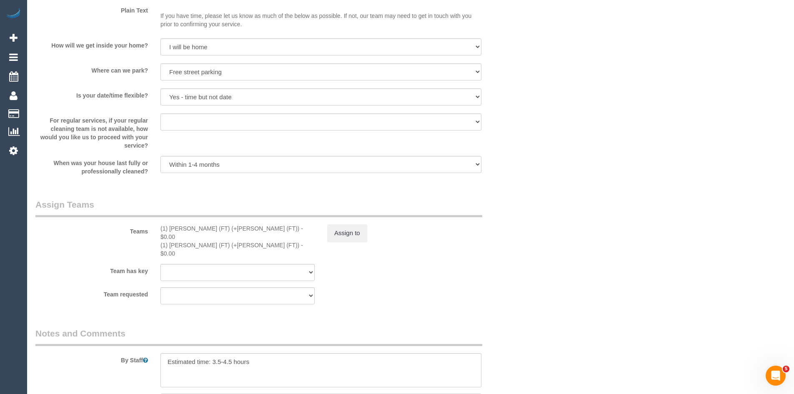
scroll to position [1167, 0]
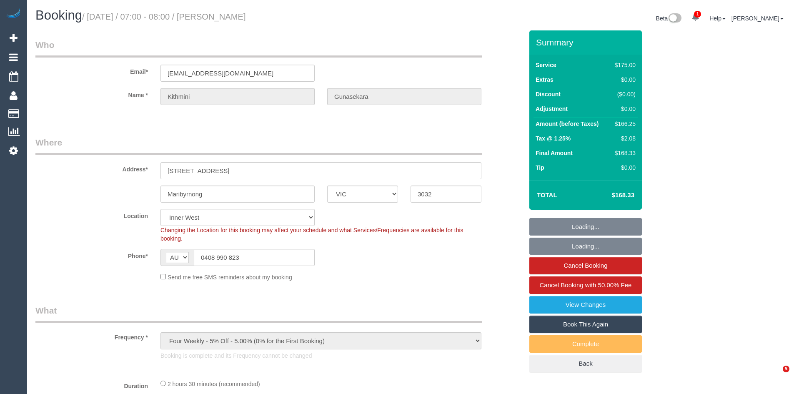
select select "VIC"
select select "object:760"
select select "string:stripe-pm_1R68iR2GScqysDRVgipliArA"
select select "150"
select select "number:27"
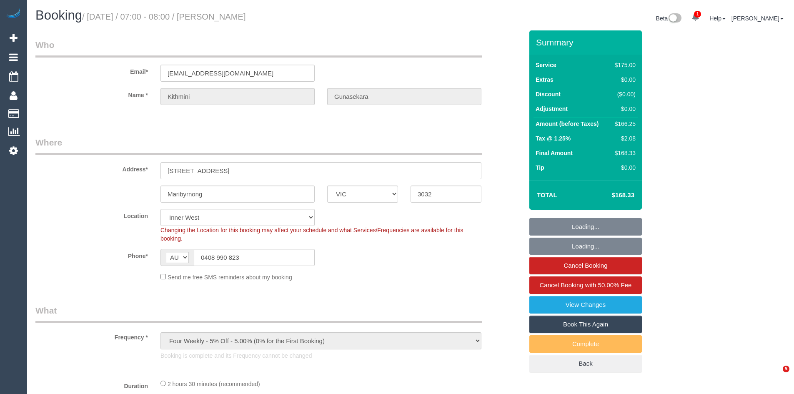
select select "number:14"
select select "number:19"
select select "number:23"
select select "number:34"
select select "number:13"
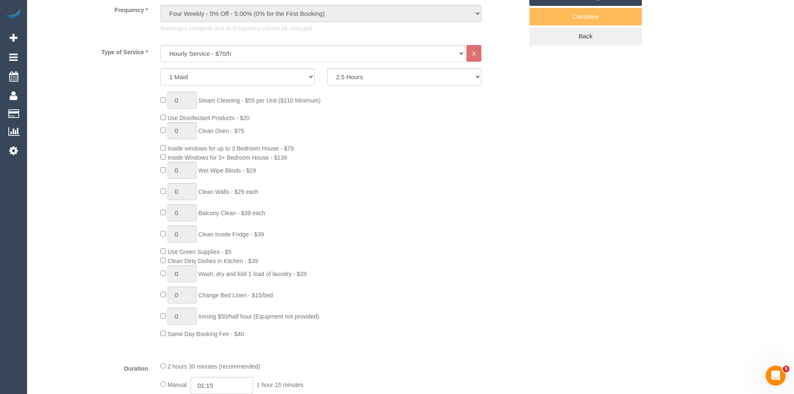
scroll to position [375, 0]
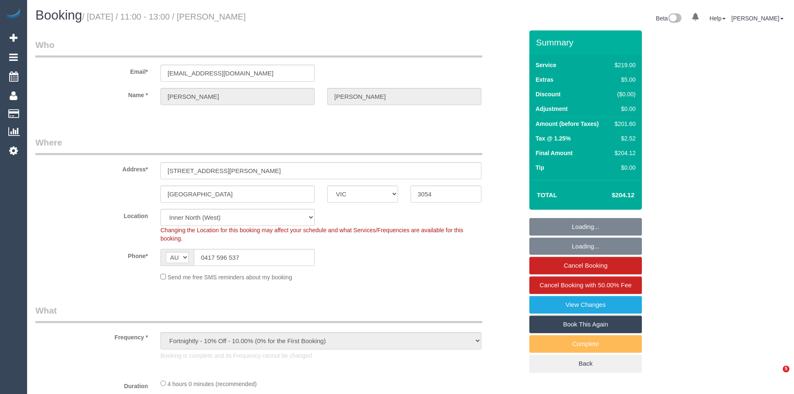
select select "VIC"
select select "object:835"
select select "number:28"
select select "number:14"
select select "number:19"
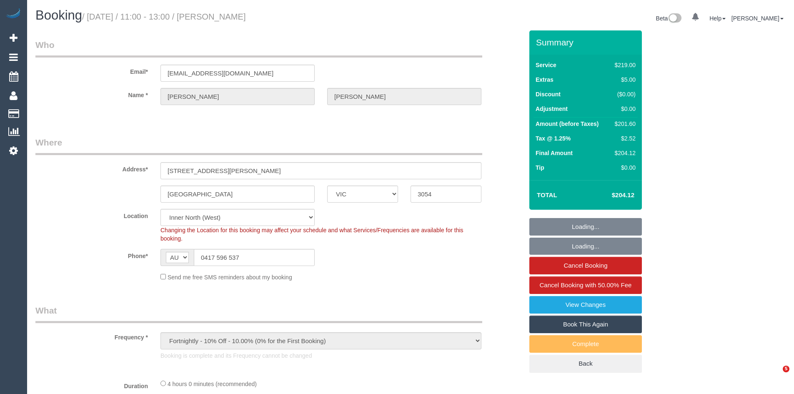
select select "number:24"
select select "number:26"
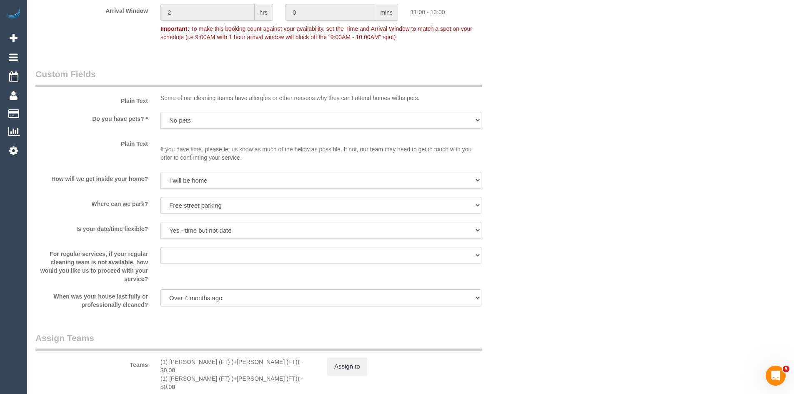
scroll to position [1275, 0]
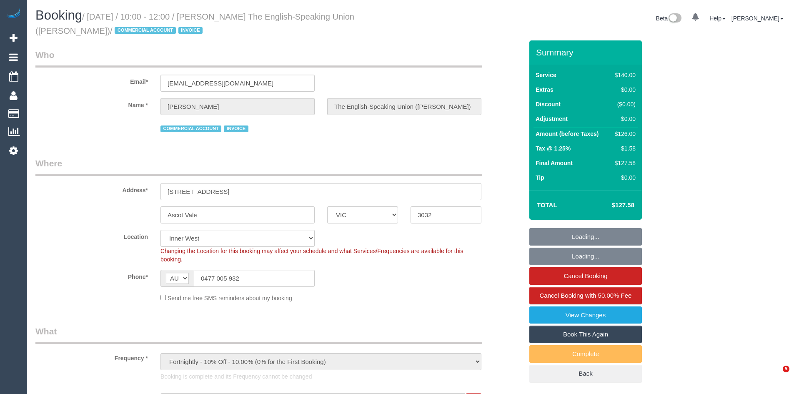
select select "VIC"
select select "number:28"
select select "number:14"
select select "number:19"
select select "number:36"
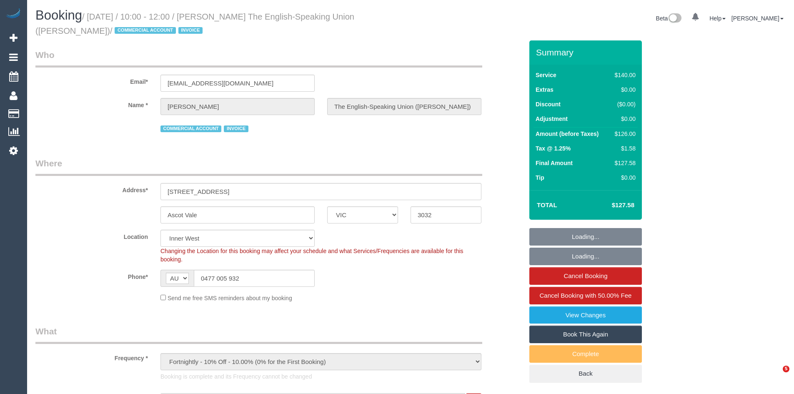
select select "number:34"
select select "object:1596"
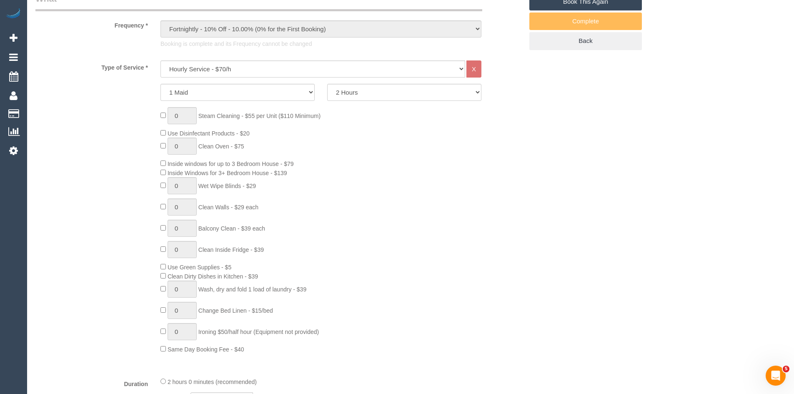
scroll to position [333, 0]
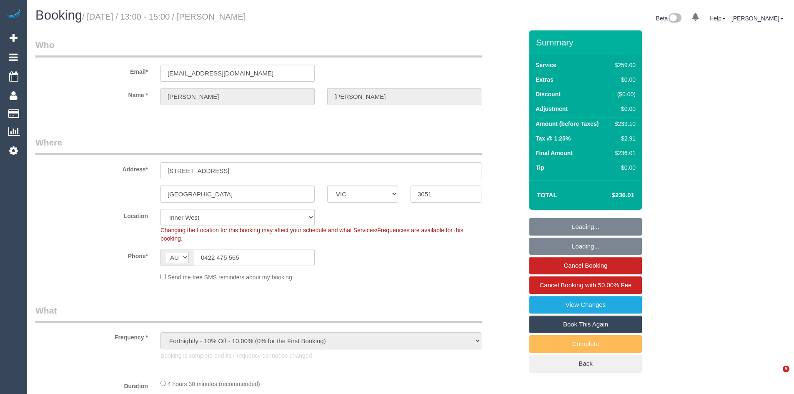
select select "VIC"
select select "number:27"
select select "number:14"
select select "number:19"
select select "number:36"
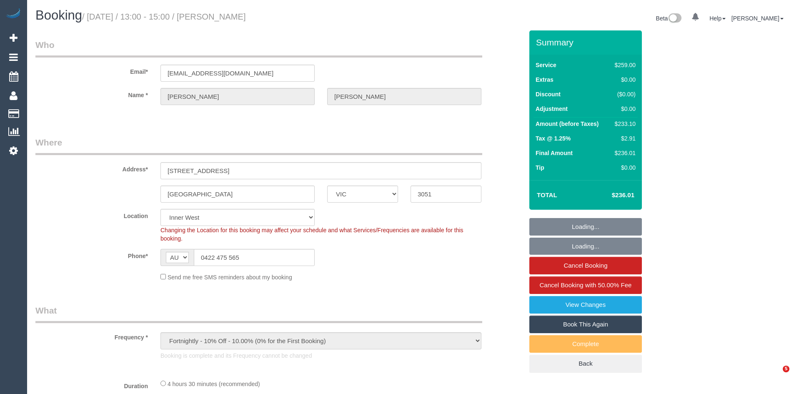
select select "number:35"
select select "string:stripe-pm_1SDasf2GScqysDRV17oaKSue"
select select "23081"
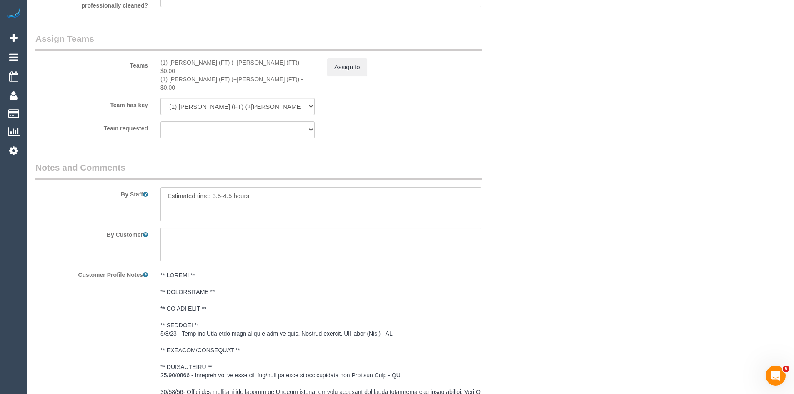
scroll to position [1333, 0]
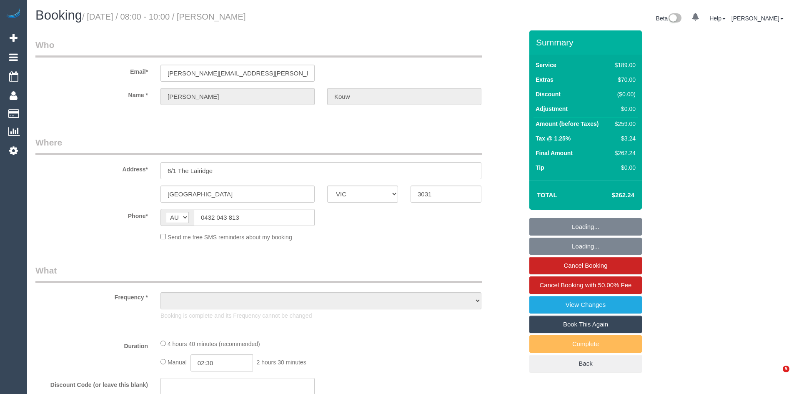
select select "VIC"
select select "object:550"
select select "number:27"
select select "number:14"
select select "number:19"
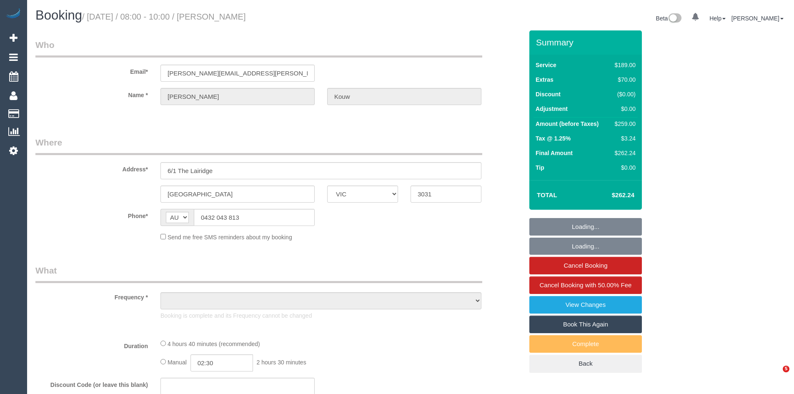
select select "number:24"
select select "number:26"
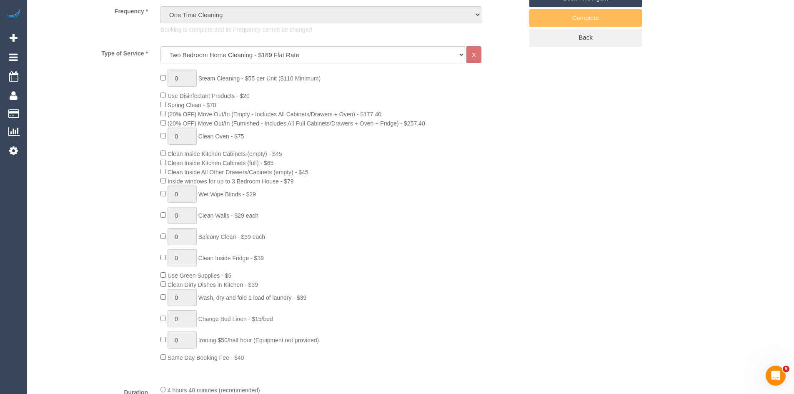
select select "string:stripe-pm_1SBOdi2GScqysDRV5gMOyHcb"
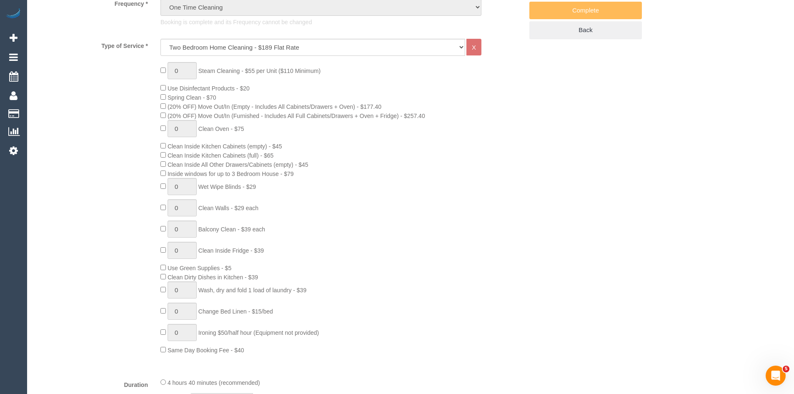
select select "object:2209"
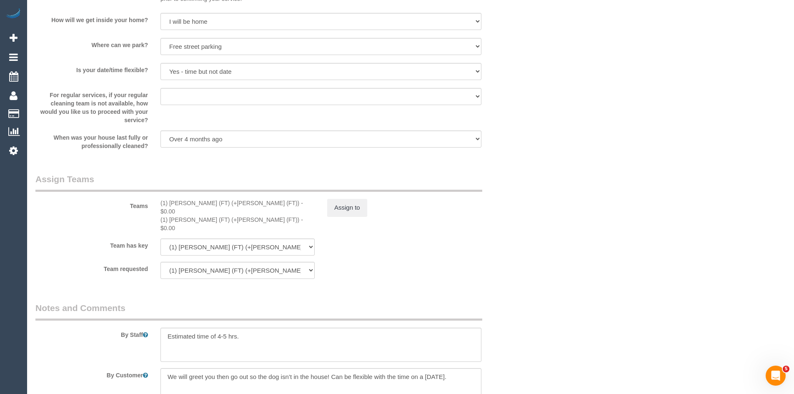
scroll to position [1348, 0]
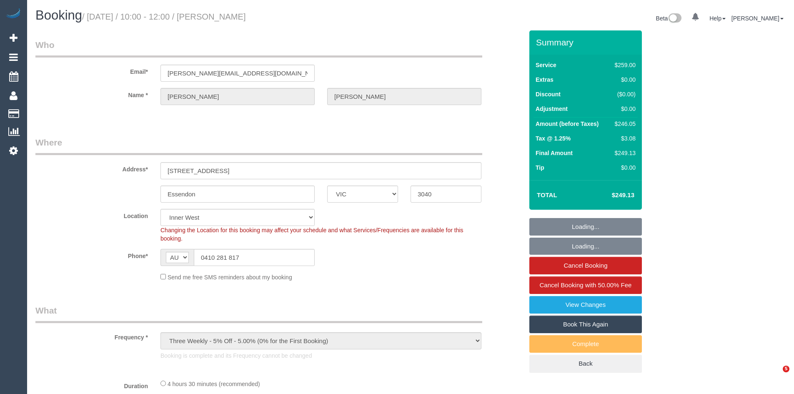
select select "VIC"
select select "object:578"
select select "string:stripe-pm_1S12xC2GScqysDRVRuO1XINv"
select select "number:28"
select select "number:14"
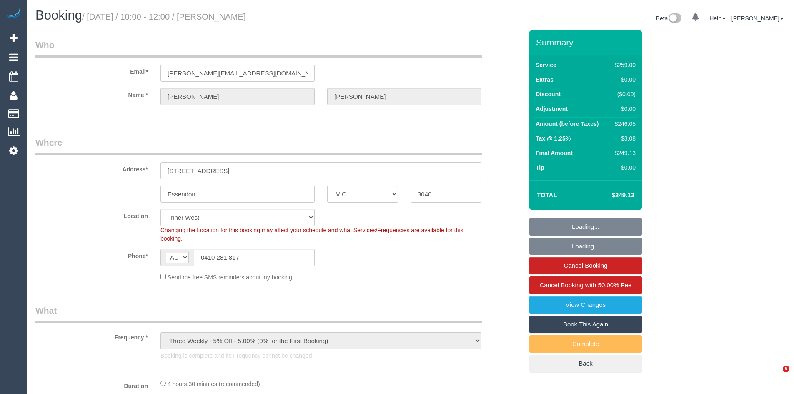
select select "number:19"
select select "number:24"
select select "number:34"
select select "number:12"
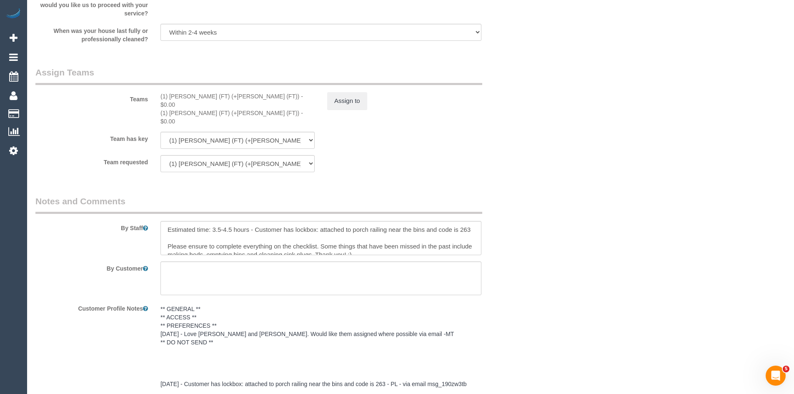
scroll to position [1292, 0]
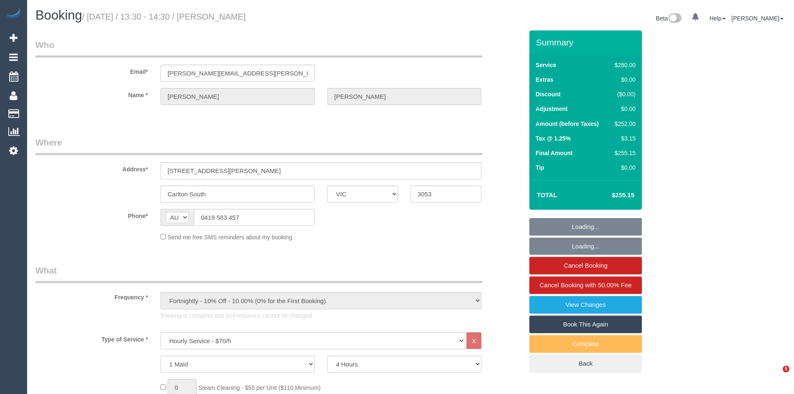
select select "VIC"
select select "240"
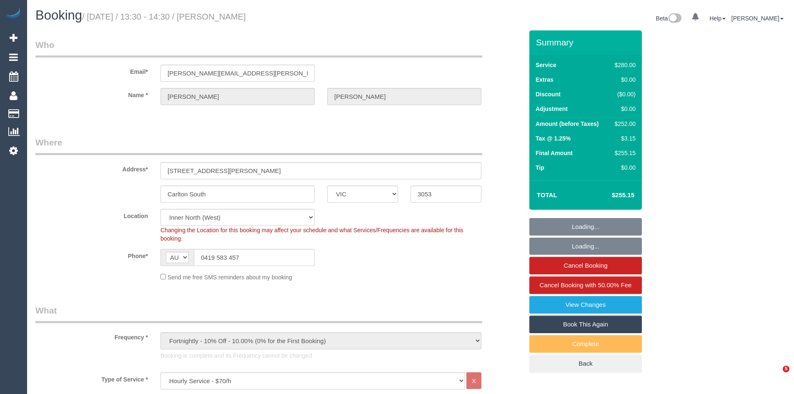
select select "object:1627"
select select "number:32"
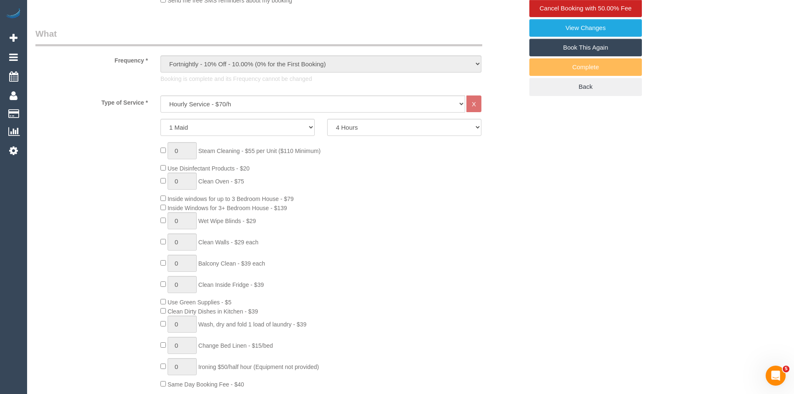
scroll to position [292, 0]
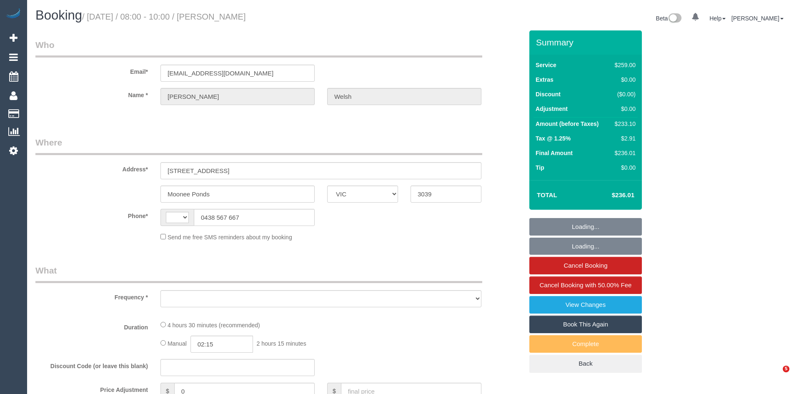
select select "VIC"
select select "string:stripe-pm_1N4BOX2GScqysDRV4yR4rGj5"
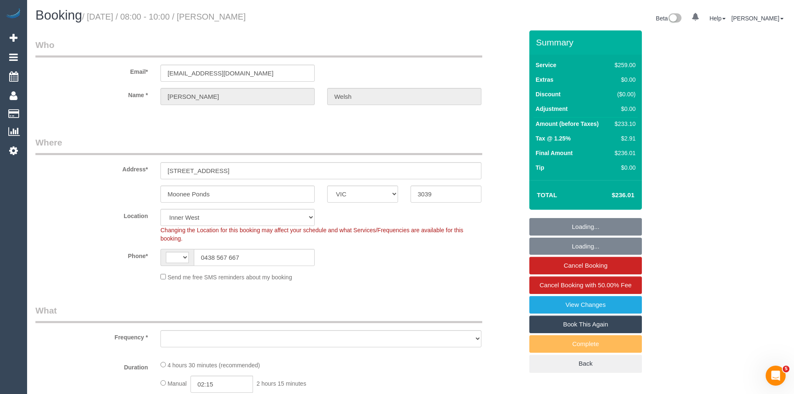
select select "string:AU"
select select "object:718"
select select "number:27"
select select "number:14"
select select "number:19"
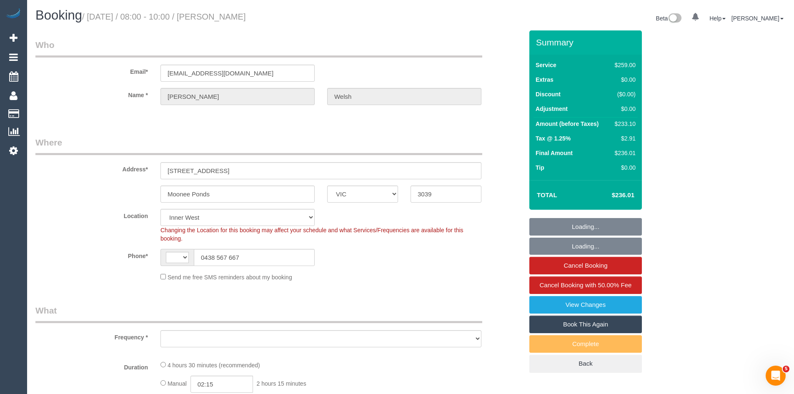
select select "number:24"
select select "number:35"
select select "number:11"
select select "23081"
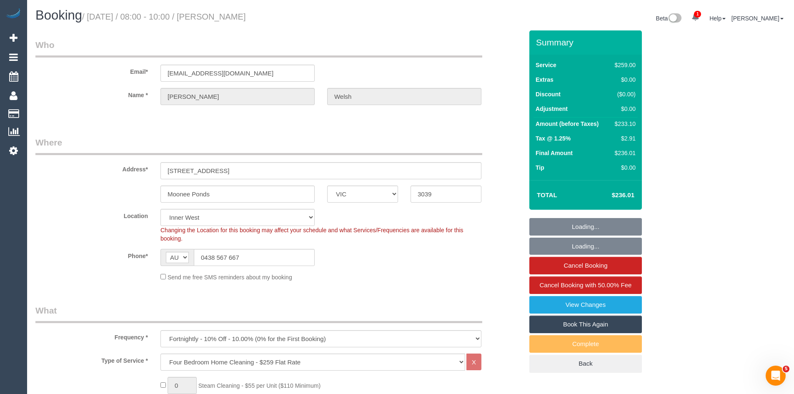
select select "object:1418"
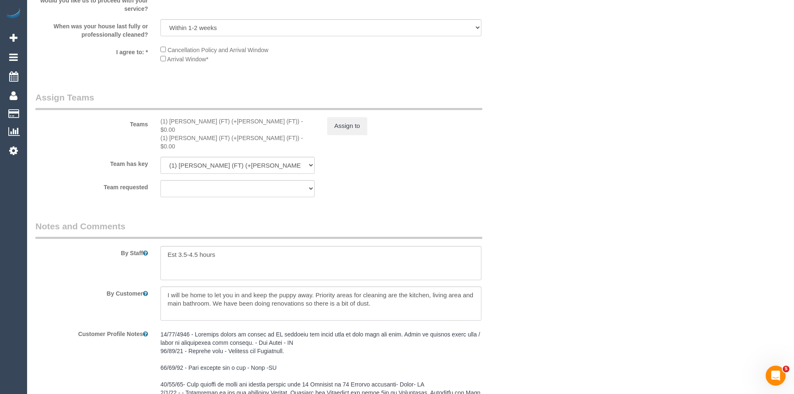
scroll to position [1375, 0]
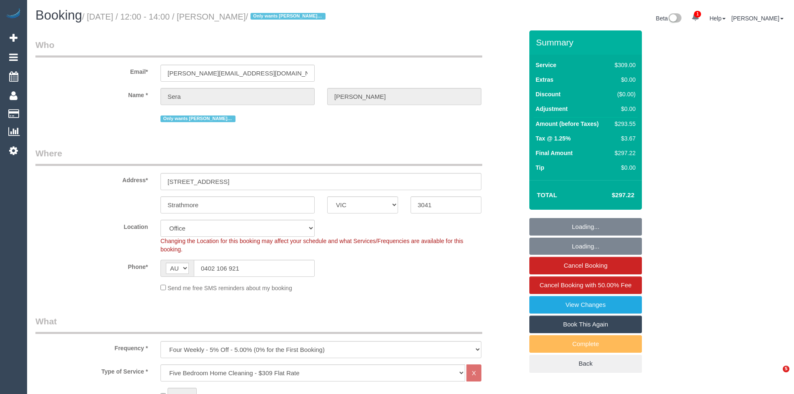
select select "VIC"
select select "number:28"
select select "number:14"
select select "number:19"
select select "number:36"
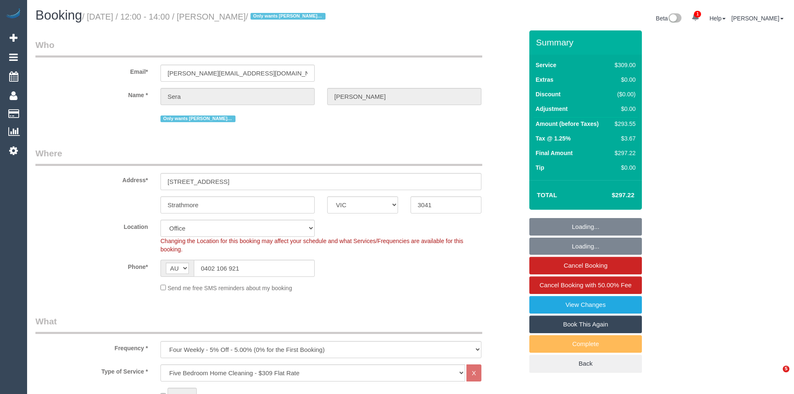
select select "number:35"
select select "number:26"
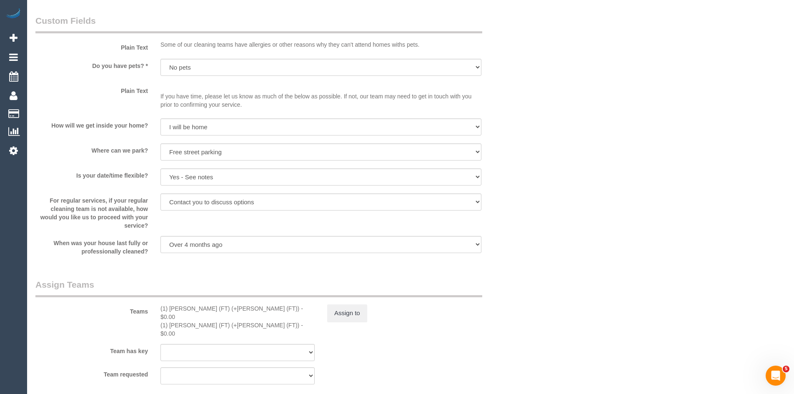
scroll to position [1250, 0]
